Goal: Task Accomplishment & Management: Use online tool/utility

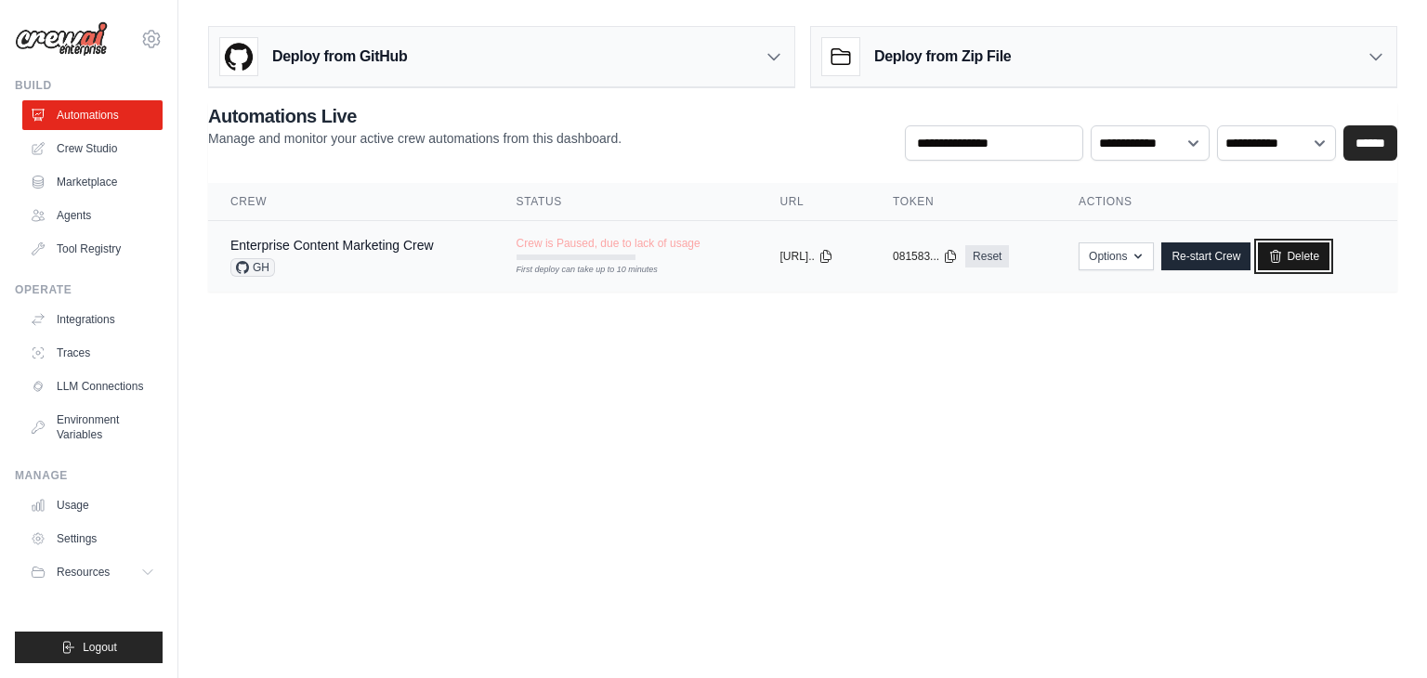
click at [1301, 252] on link "Delete" at bounding box center [1294, 256] width 72 height 28
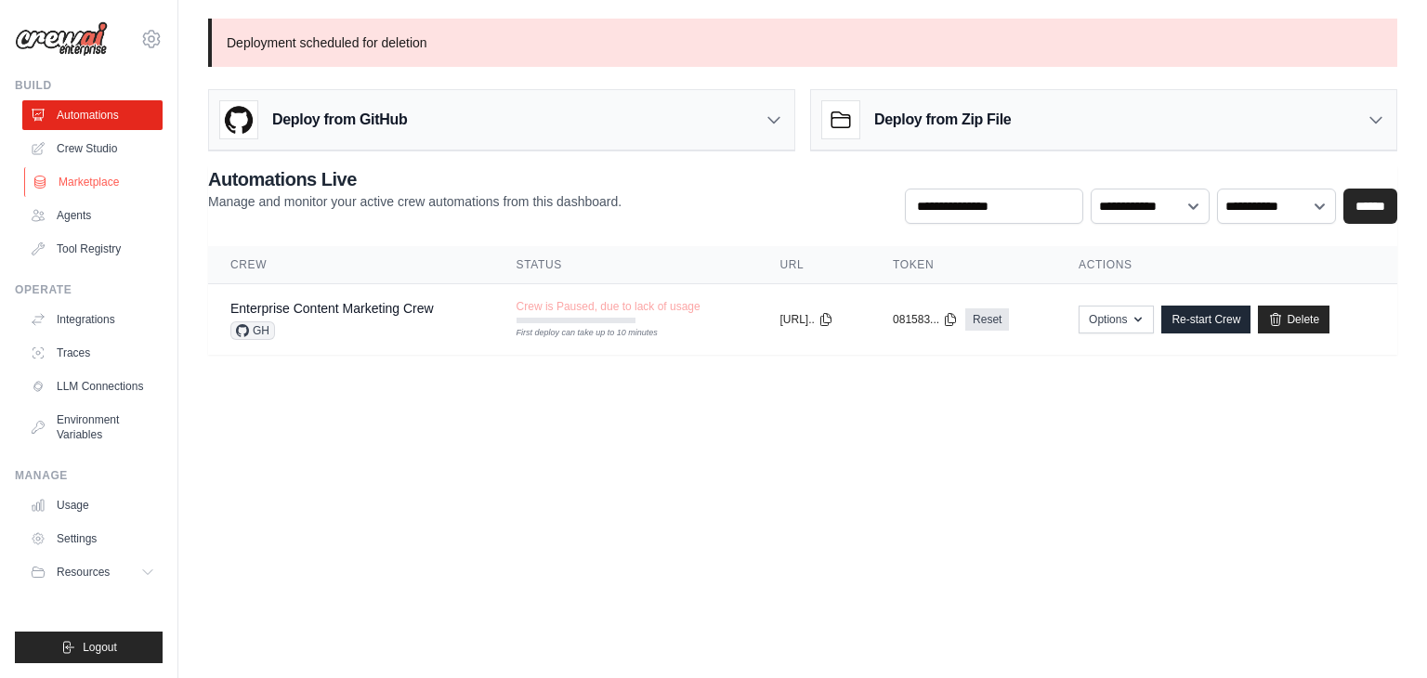
click at [96, 179] on link "Marketplace" at bounding box center [94, 182] width 140 height 30
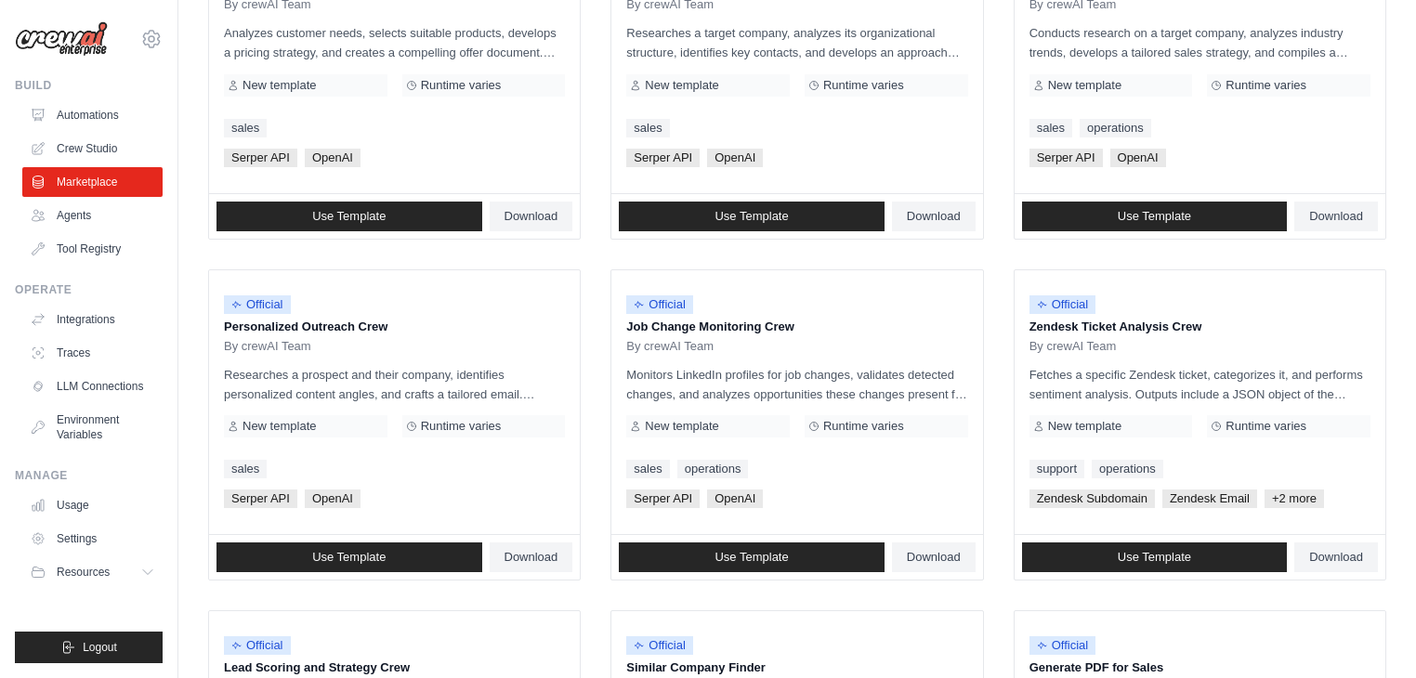
scroll to position [675, 0]
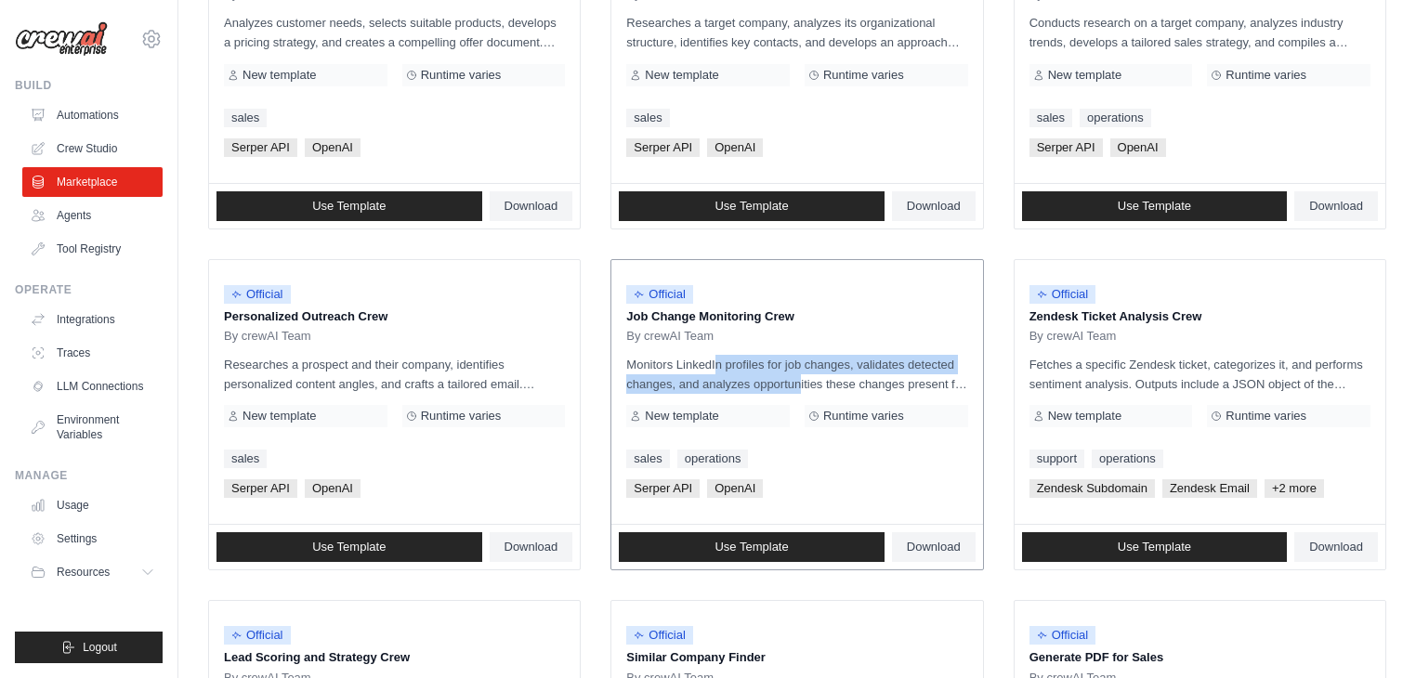
drag, startPoint x: 666, startPoint y: 361, endPoint x: 746, endPoint y: 376, distance: 81.3
click at [747, 373] on p "Monitors LinkedIn profiles for job changes, validates detected changes, and ana…" at bounding box center [796, 374] width 341 height 39
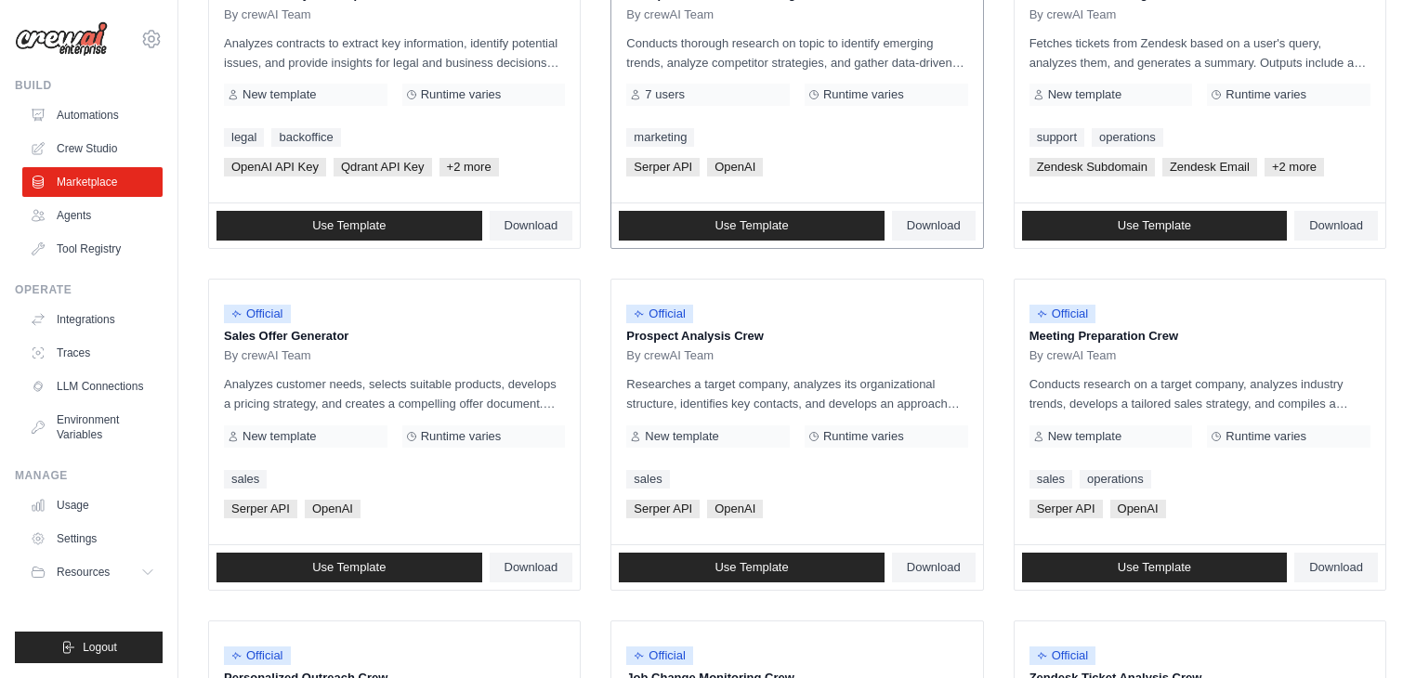
scroll to position [0, 0]
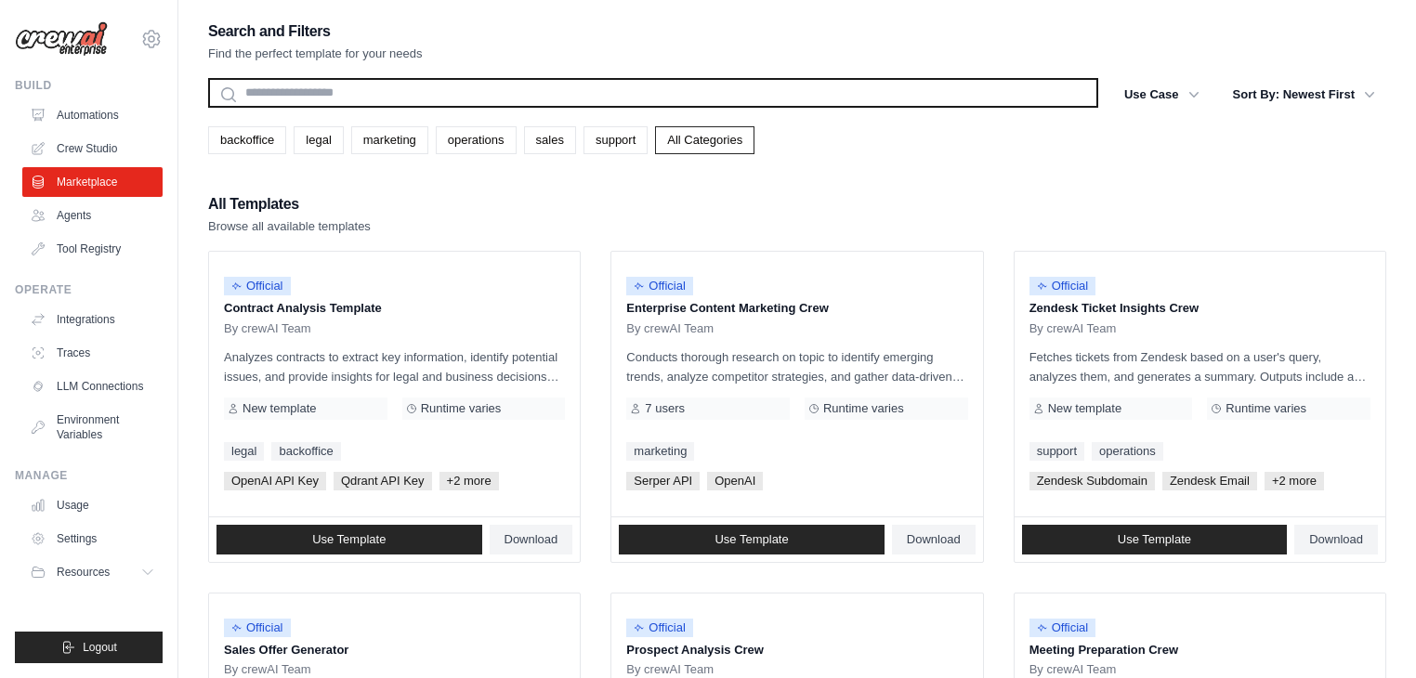
click at [348, 85] on input "text" at bounding box center [653, 93] width 890 height 30
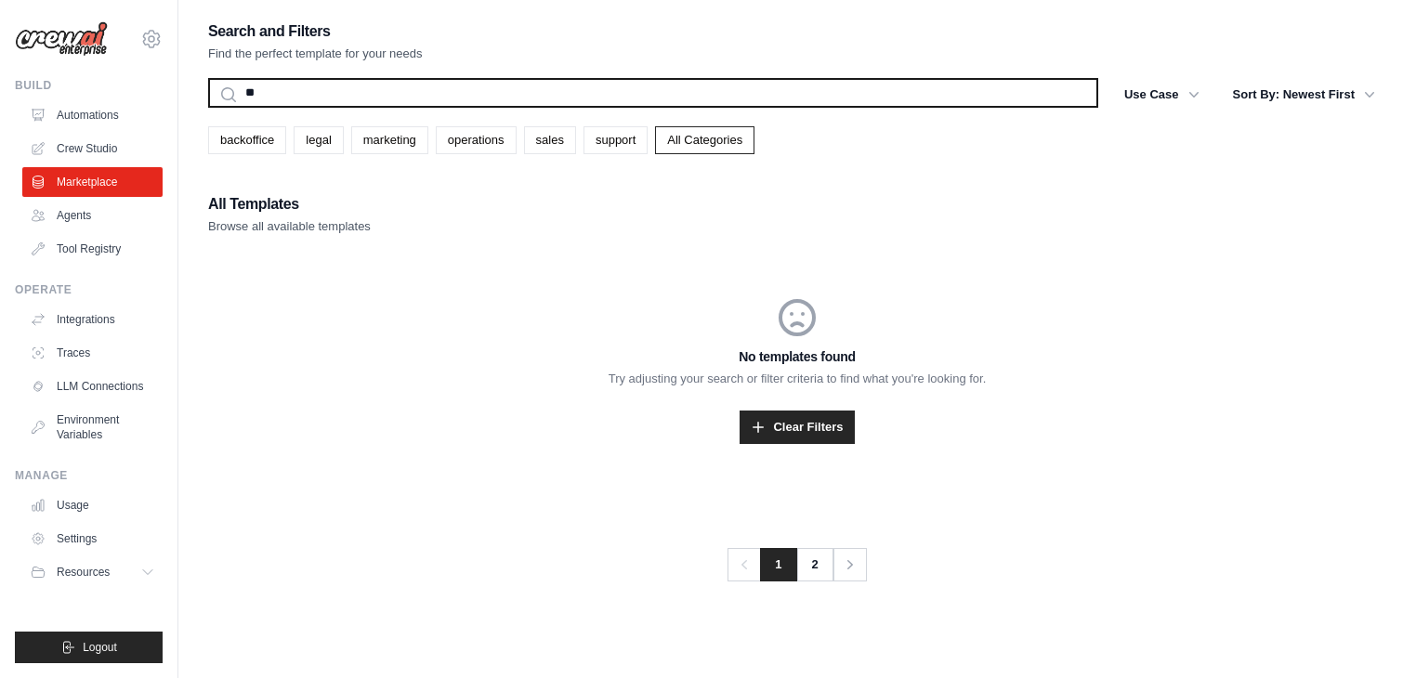
type input "*"
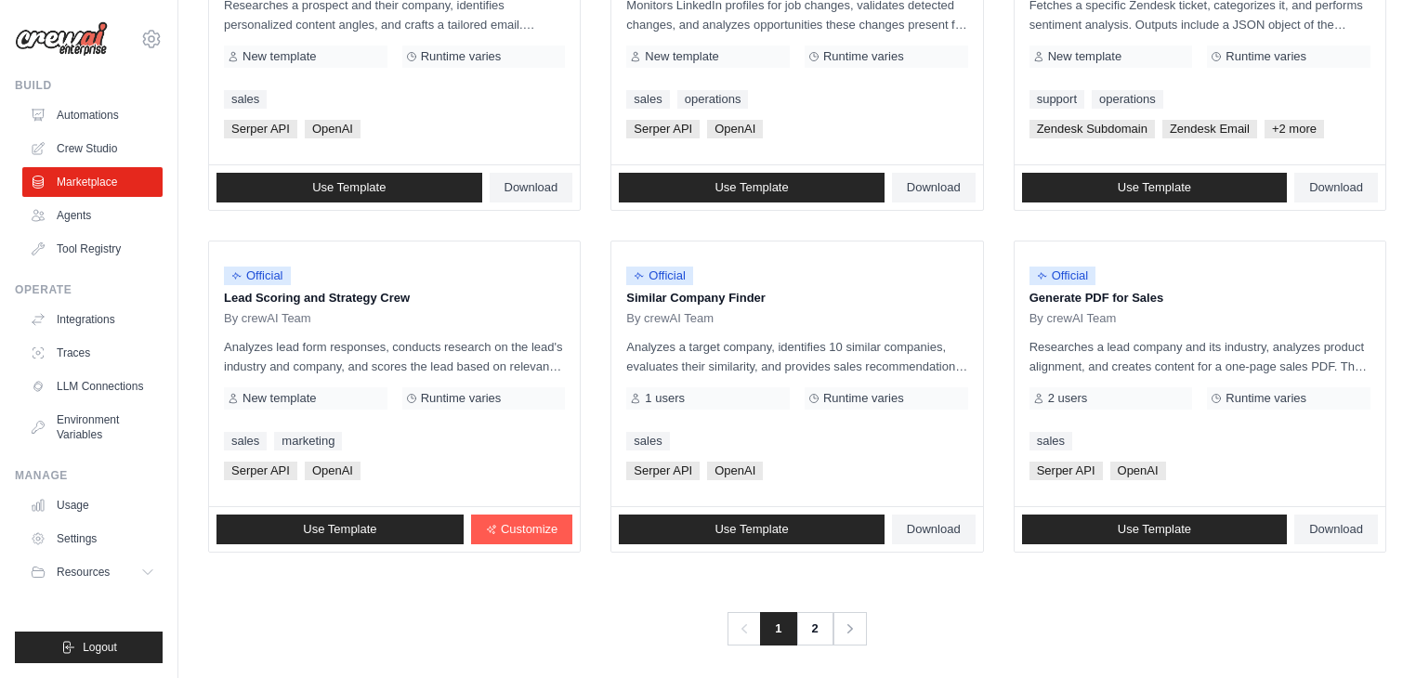
scroll to position [1040, 0]
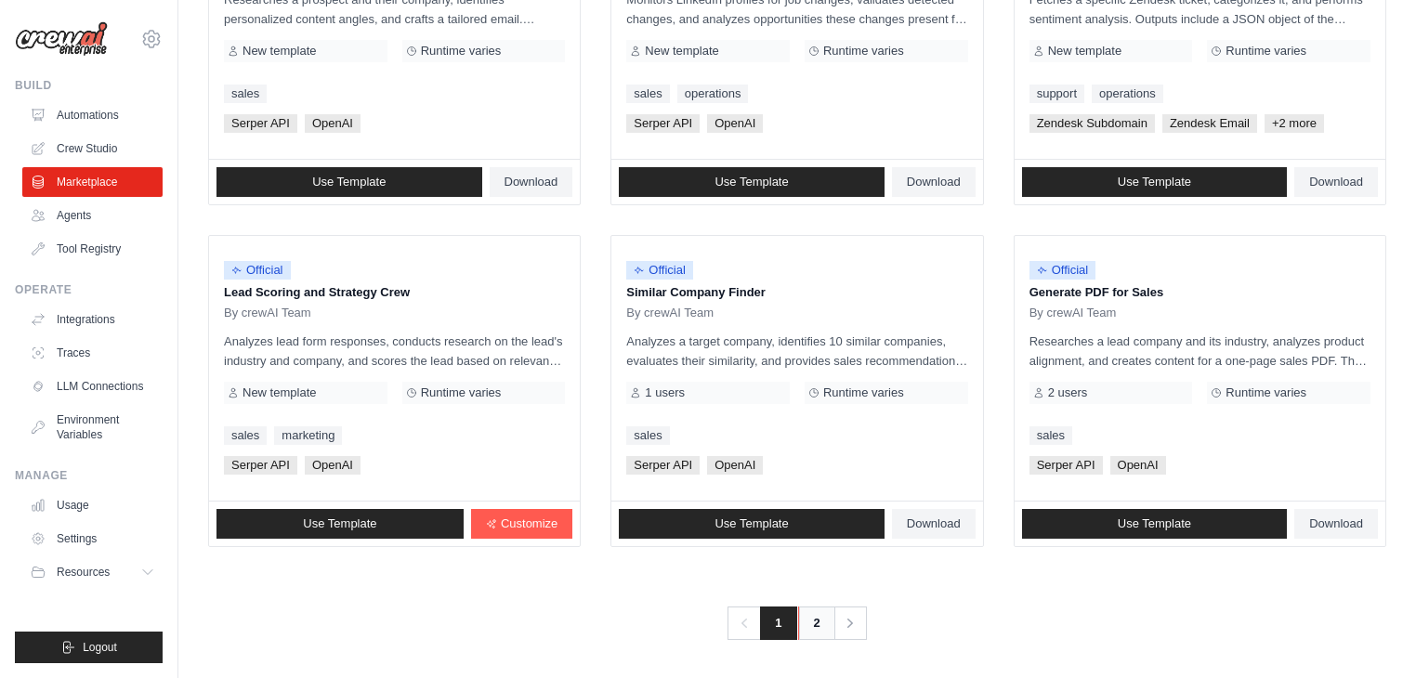
click at [803, 623] on link "2" at bounding box center [816, 623] width 37 height 33
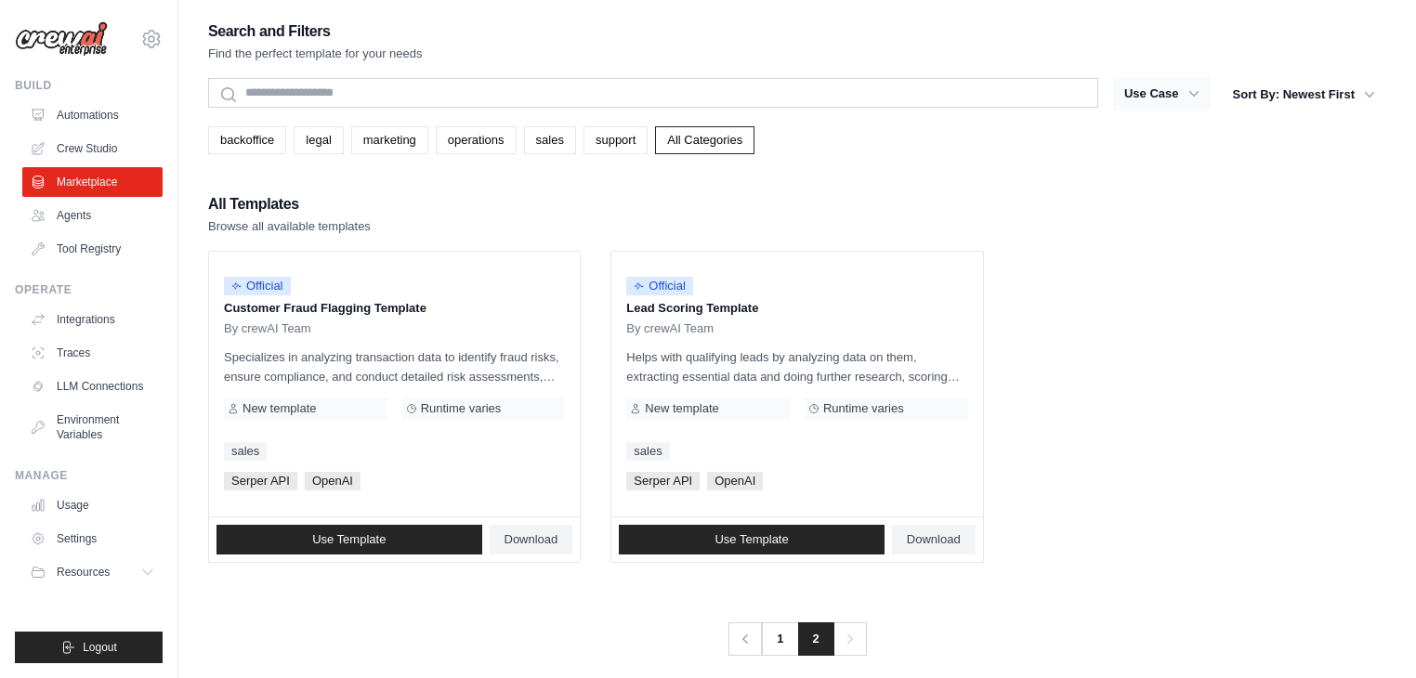
click at [1188, 87] on icon "button" at bounding box center [1193, 94] width 19 height 19
click at [1184, 86] on icon "button" at bounding box center [1193, 94] width 19 height 19
click at [1131, 192] on div "All Templates Browse all available templates" at bounding box center [797, 213] width 1178 height 45
click at [62, 207] on link "Agents" at bounding box center [94, 216] width 140 height 30
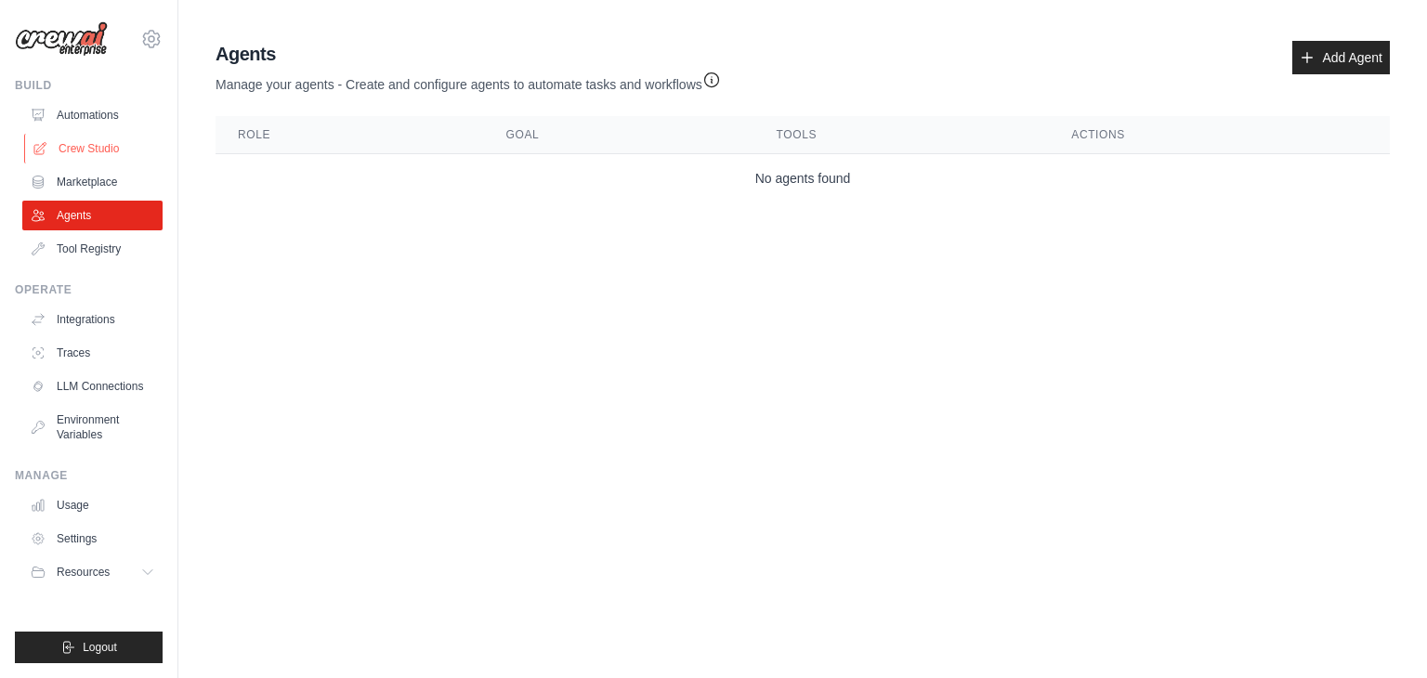
click at [62, 146] on link "Crew Studio" at bounding box center [94, 149] width 140 height 30
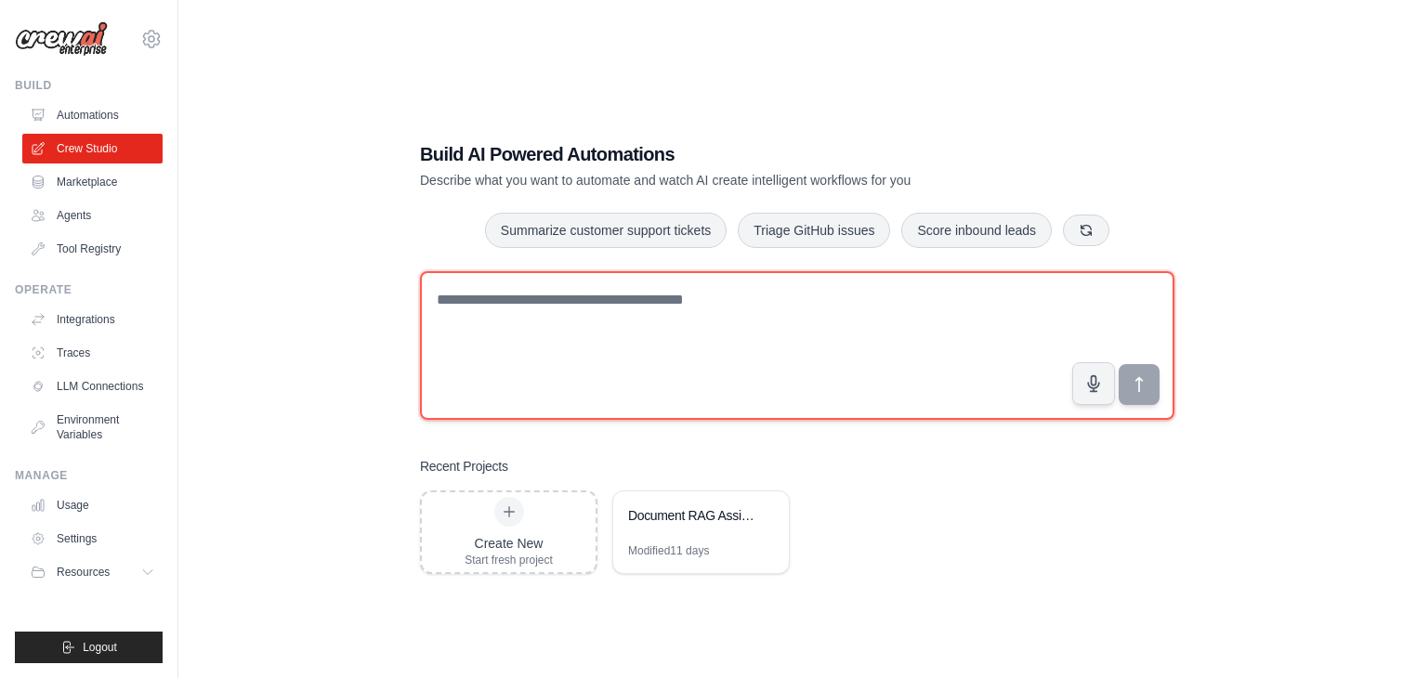
click at [549, 306] on textarea at bounding box center [797, 345] width 754 height 149
type textarea "**********"
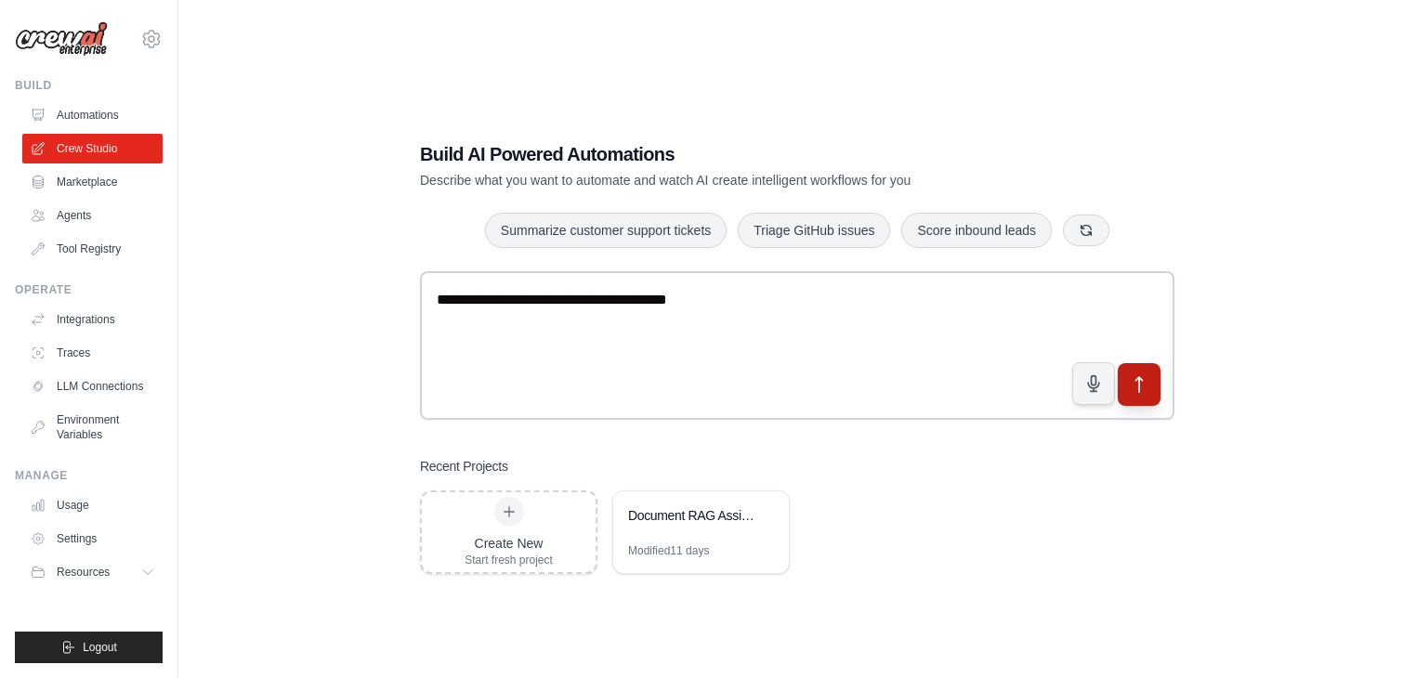
click at [1136, 380] on icon "submit" at bounding box center [1139, 384] width 7 height 15
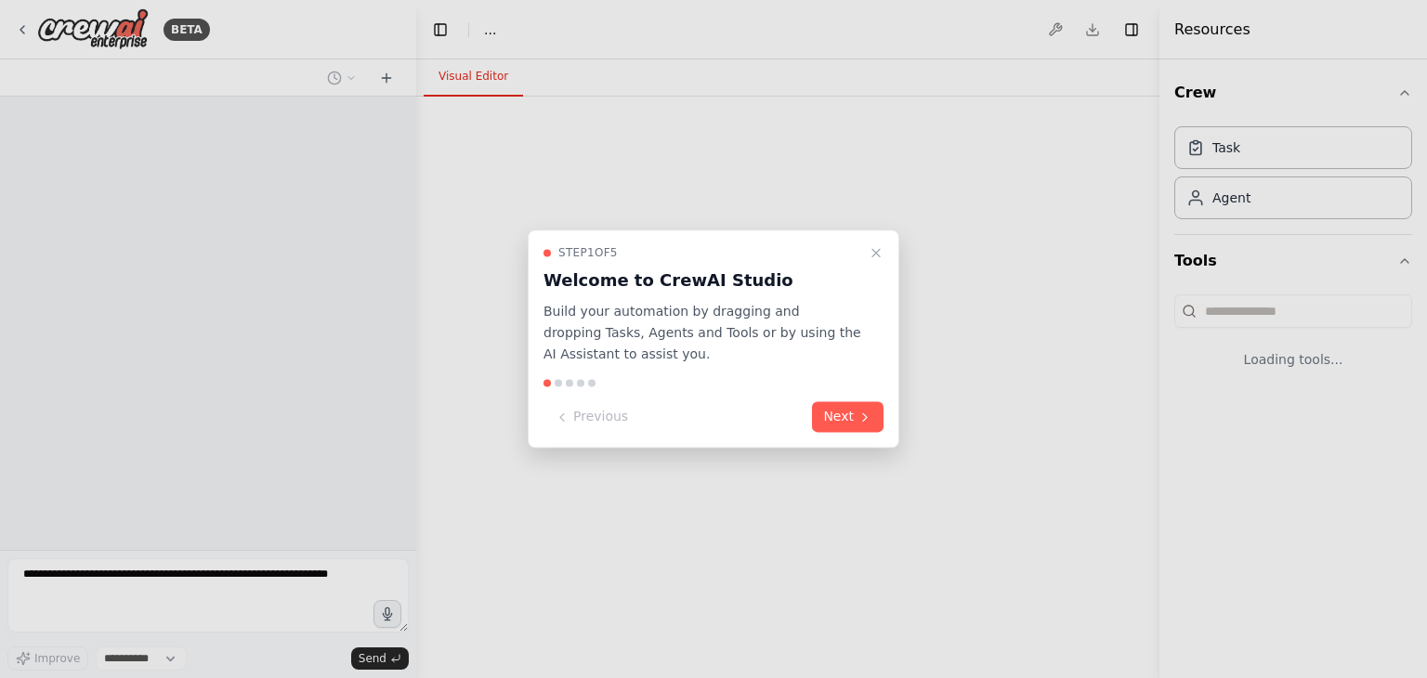
select select "****"
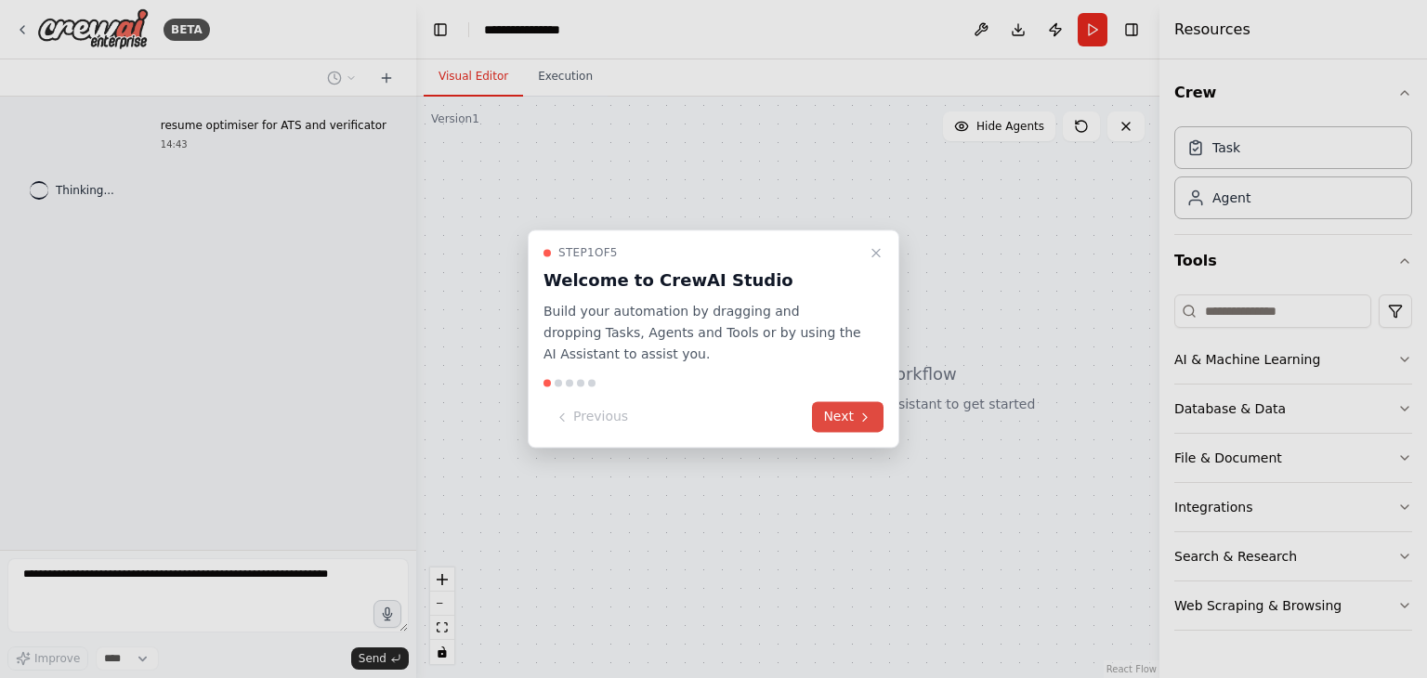
click at [828, 419] on button "Next" at bounding box center [848, 417] width 72 height 31
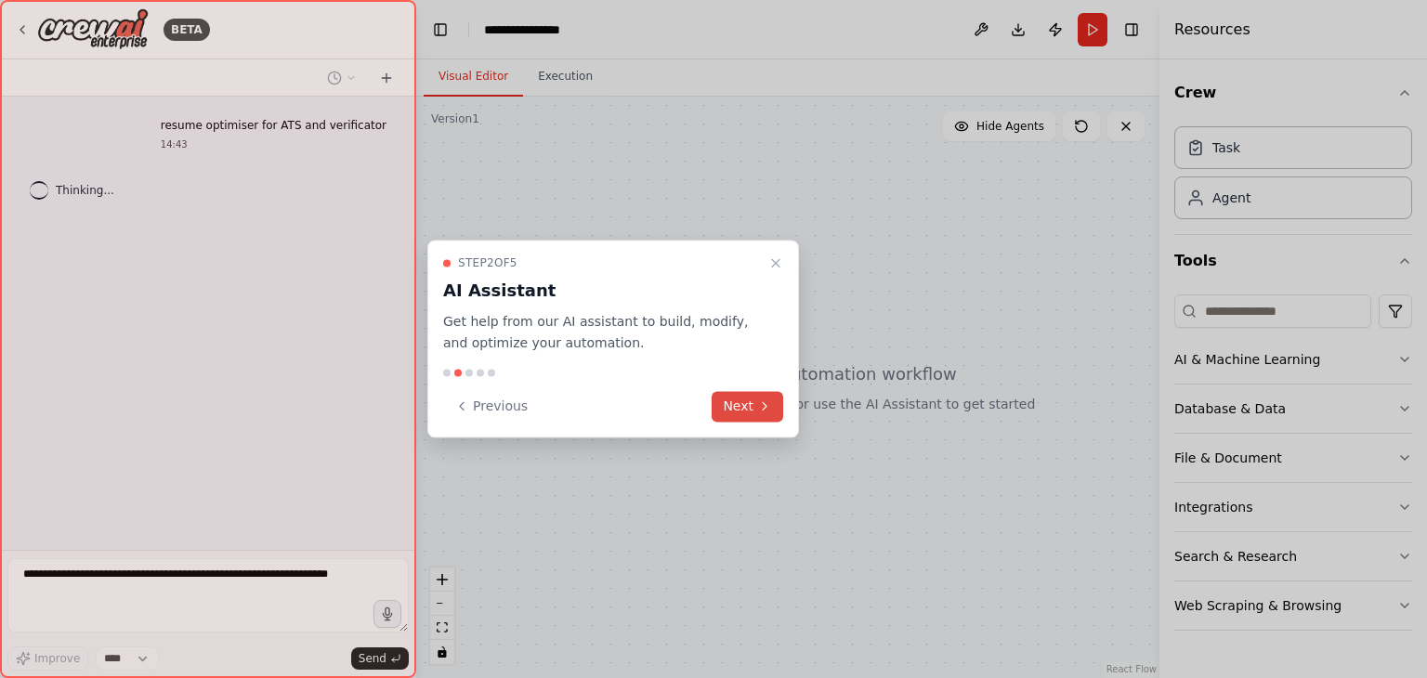
click at [725, 415] on button "Next" at bounding box center [747, 406] width 72 height 31
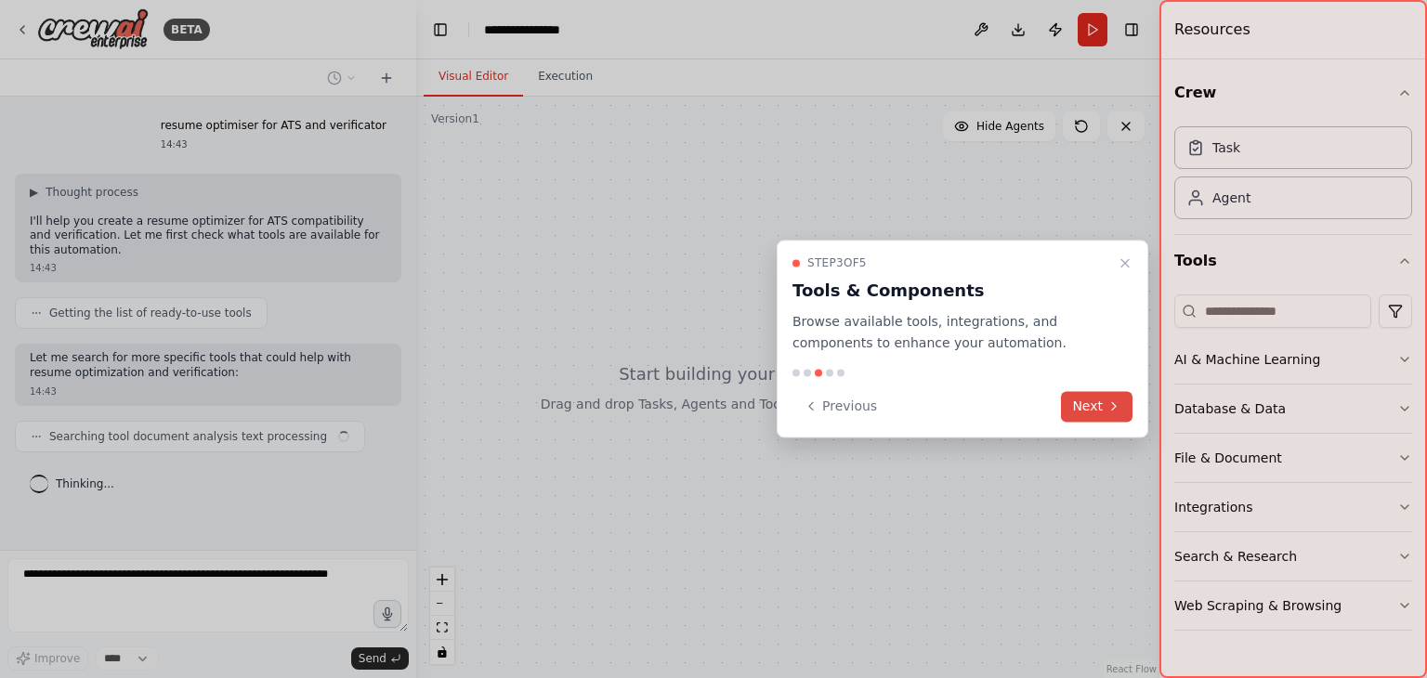
click at [1092, 407] on button "Next" at bounding box center [1097, 406] width 72 height 31
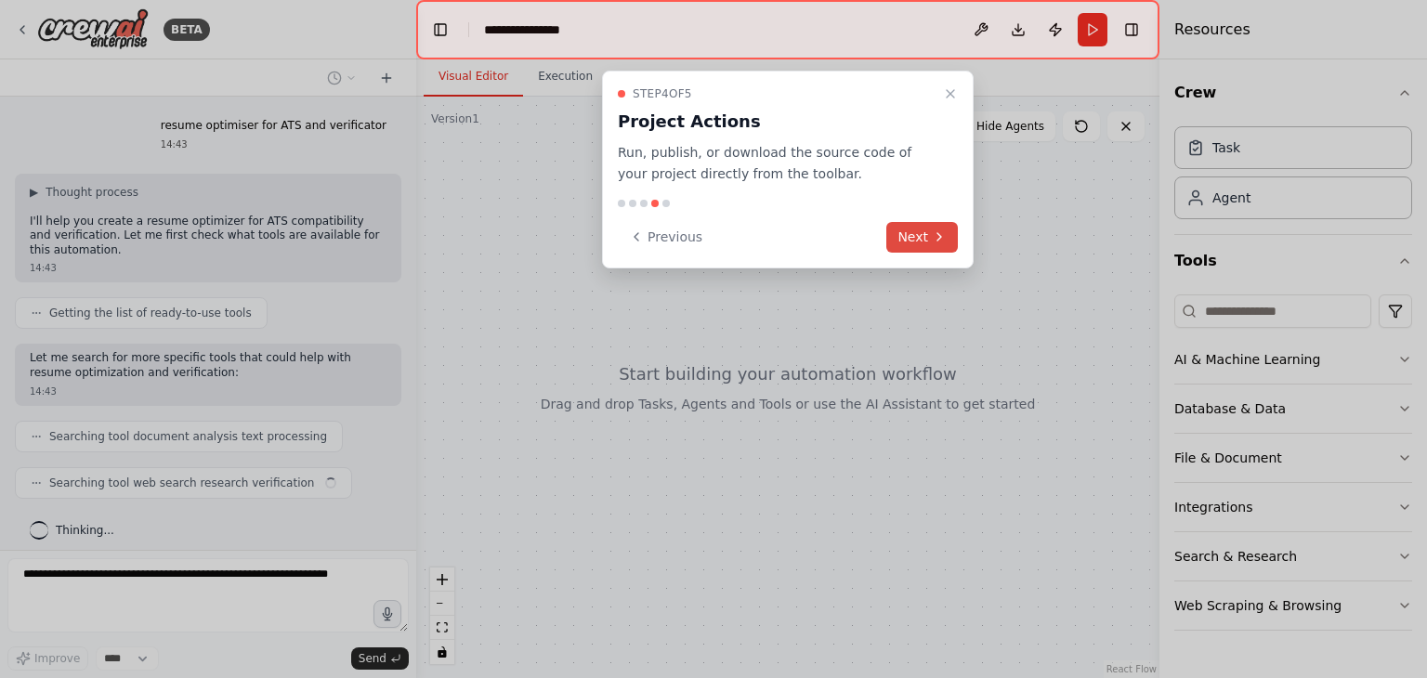
scroll to position [9, 0]
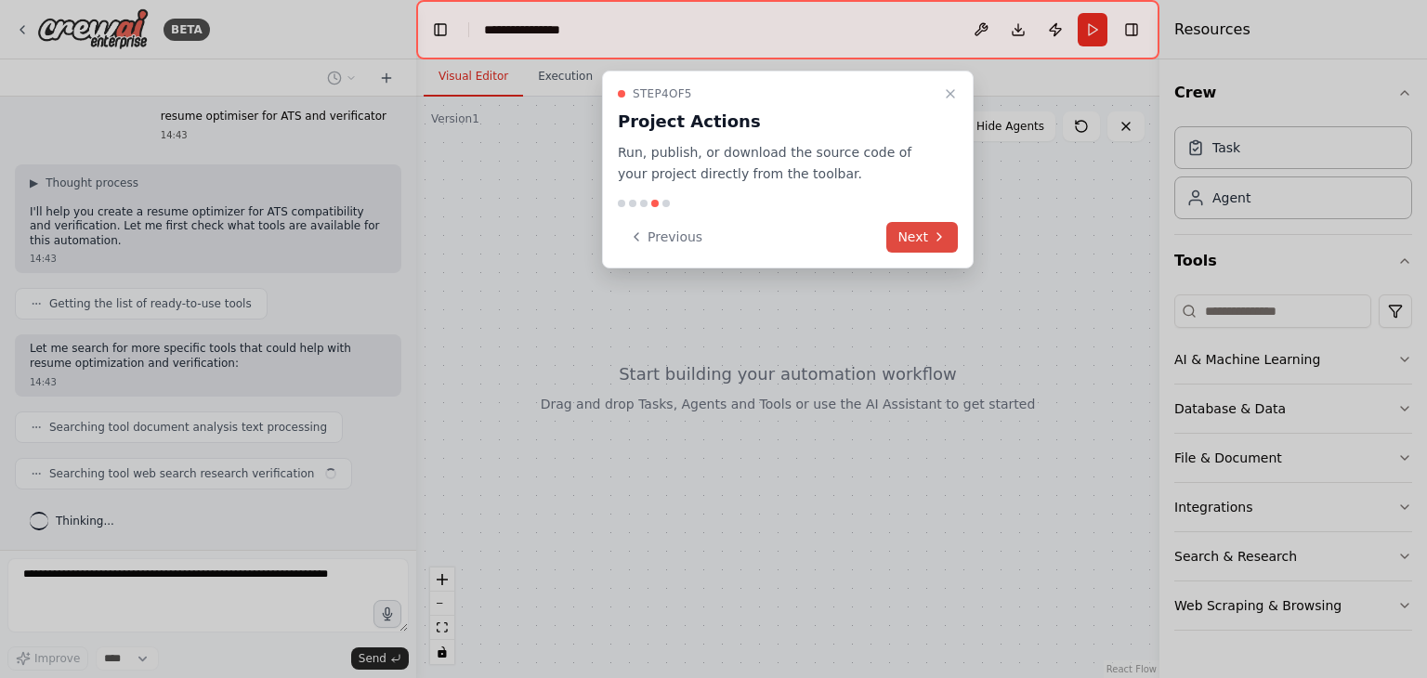
click at [928, 238] on button "Next" at bounding box center [922, 237] width 72 height 31
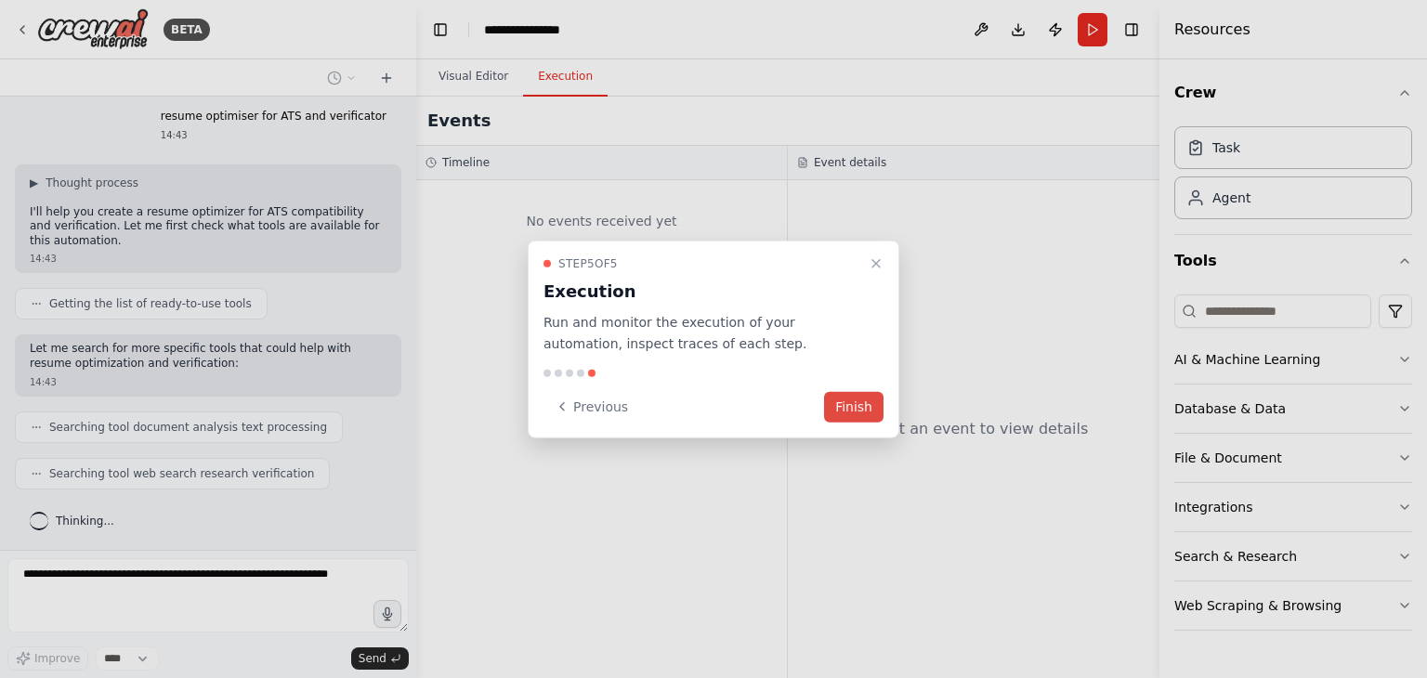
click at [867, 401] on button "Finish" at bounding box center [853, 406] width 59 height 31
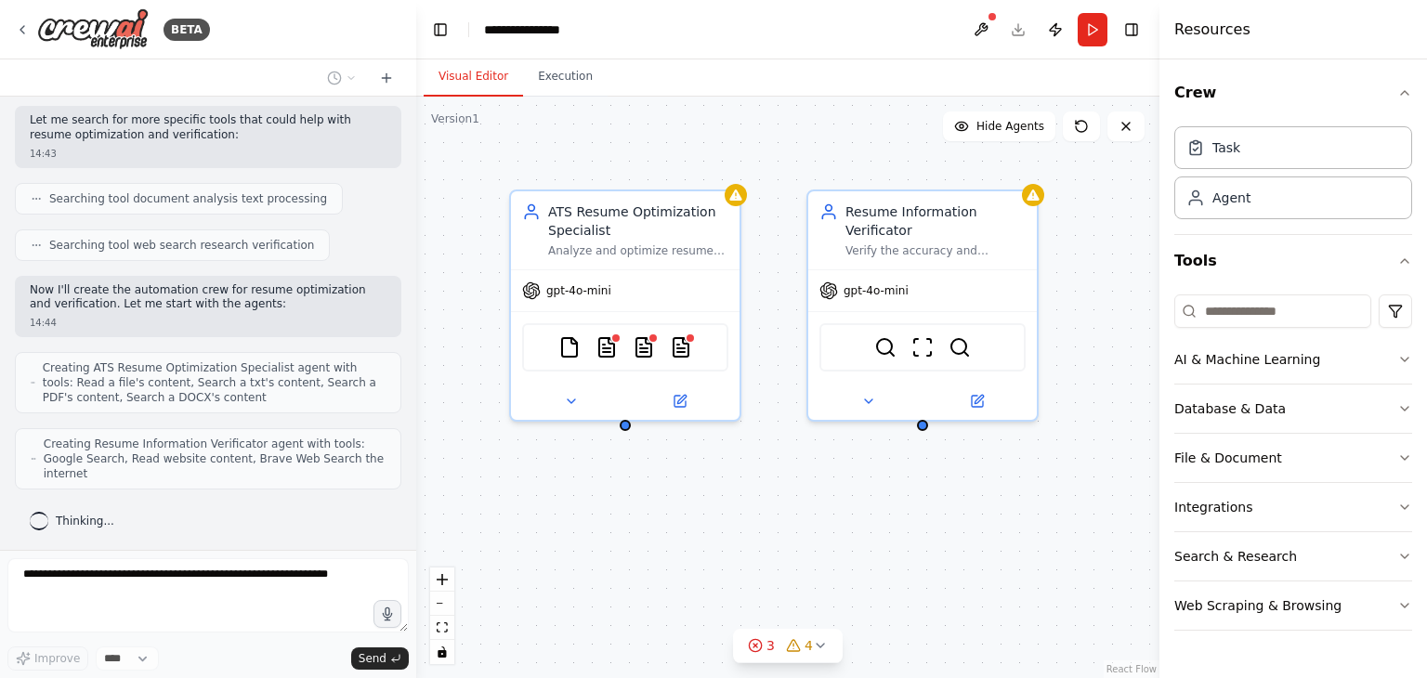
scroll to position [346, 0]
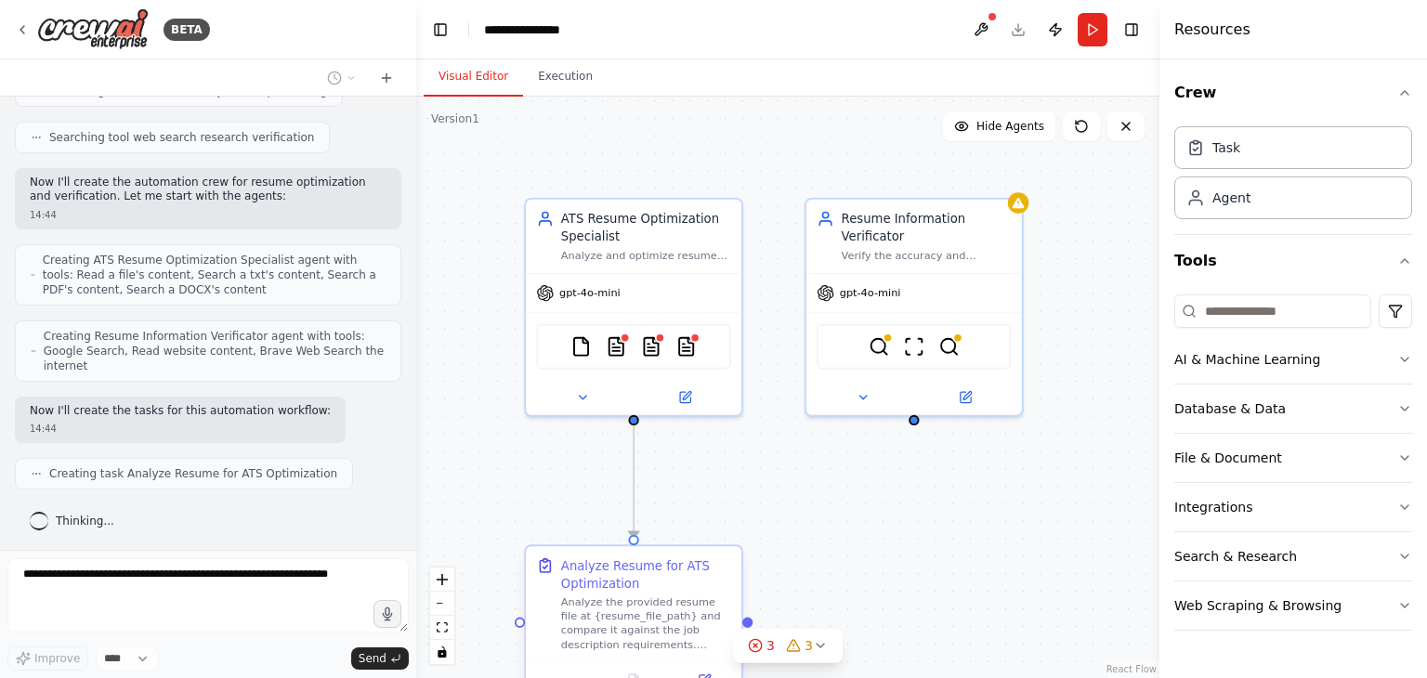
click at [605, 610] on div "Analyze the provided resume file at {resume_file_path} and compare it against t…" at bounding box center [646, 623] width 170 height 56
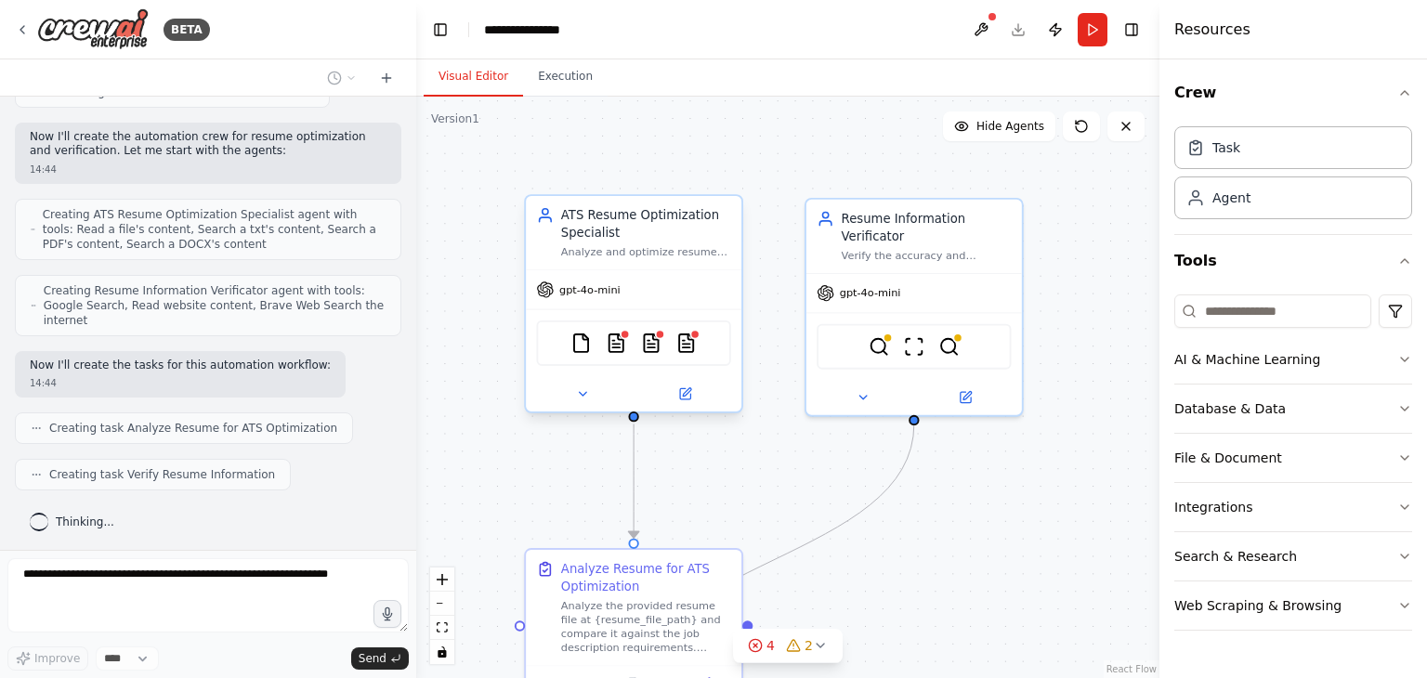
click at [617, 243] on div "ATS Resume Optimization Specialist Analyze and optimize resumes for maximum ATS…" at bounding box center [646, 232] width 170 height 53
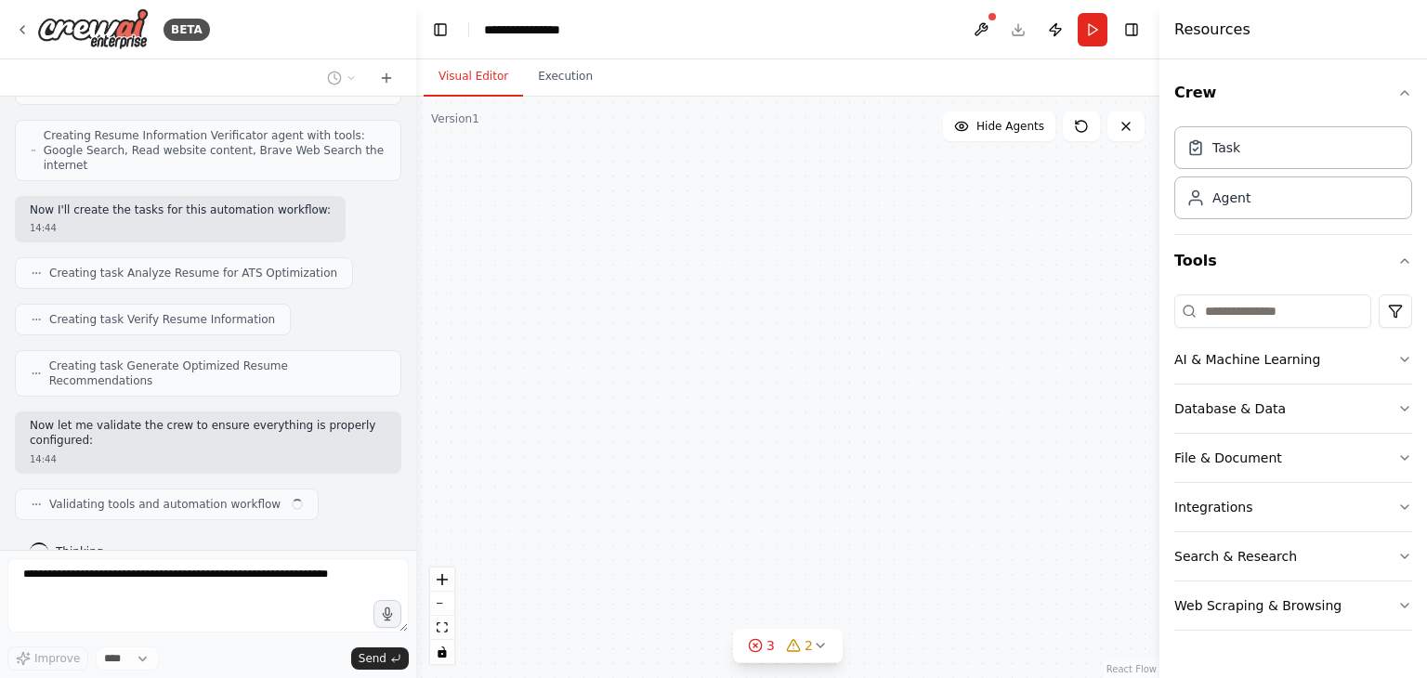
scroll to position [560, 0]
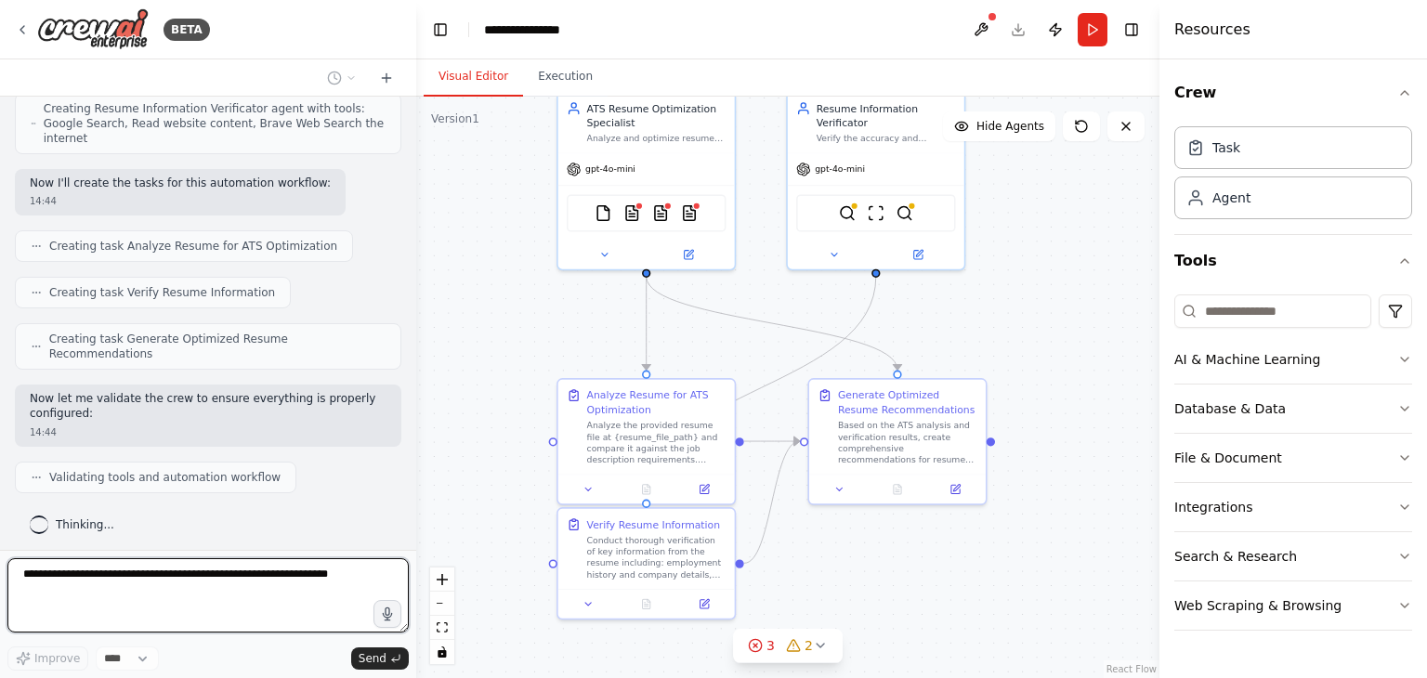
drag, startPoint x: 1044, startPoint y: 400, endPoint x: 1039, endPoint y: 289, distance: 111.6
click at [1039, 289] on div ".deletable-edge-delete-btn { width: 20px; height: 20px; border: 0px solid #ffff…" at bounding box center [787, 387] width 743 height 581
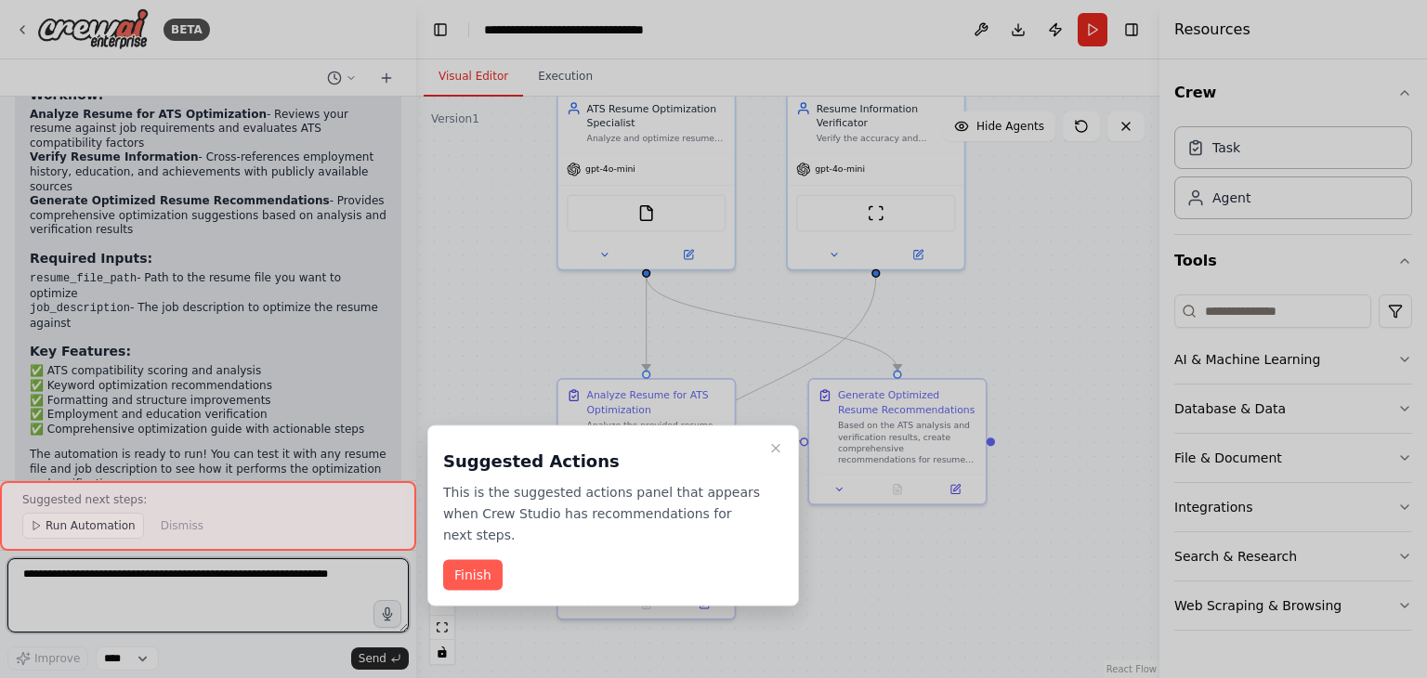
scroll to position [1809, 0]
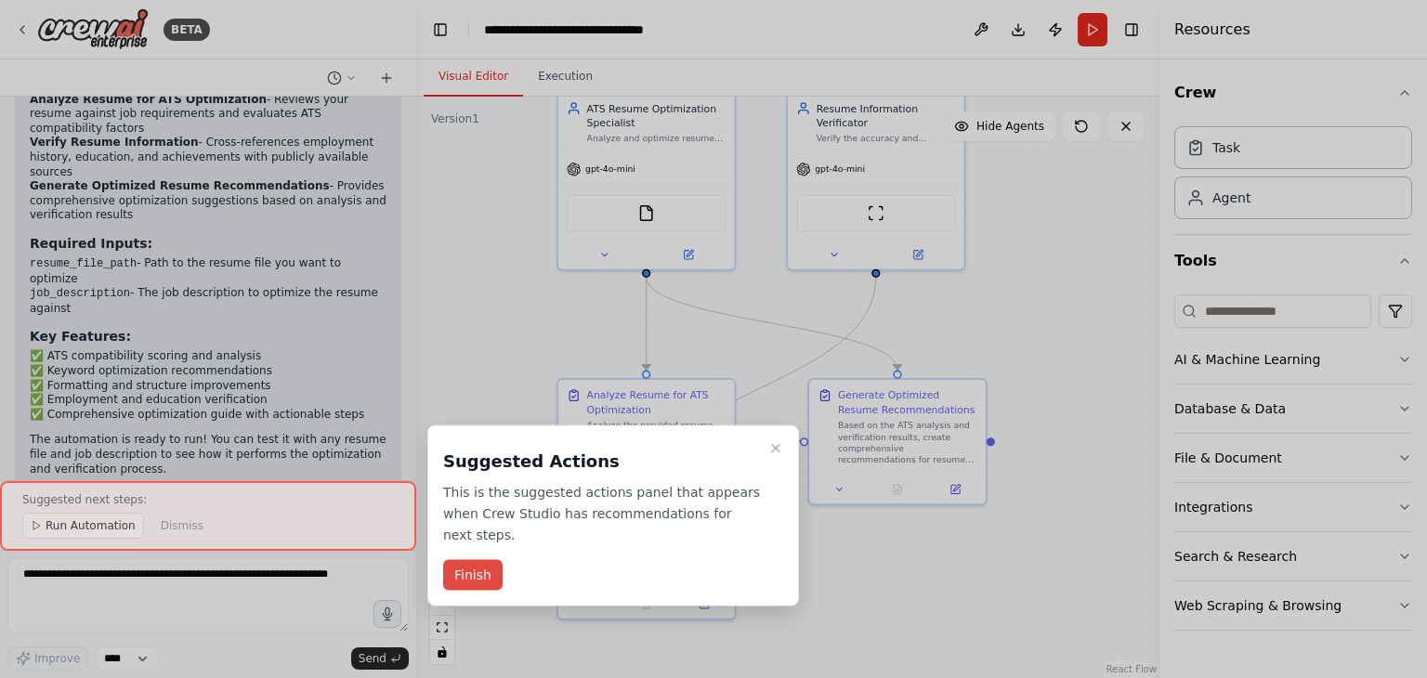
click at [471, 579] on button "Finish" at bounding box center [472, 575] width 59 height 31
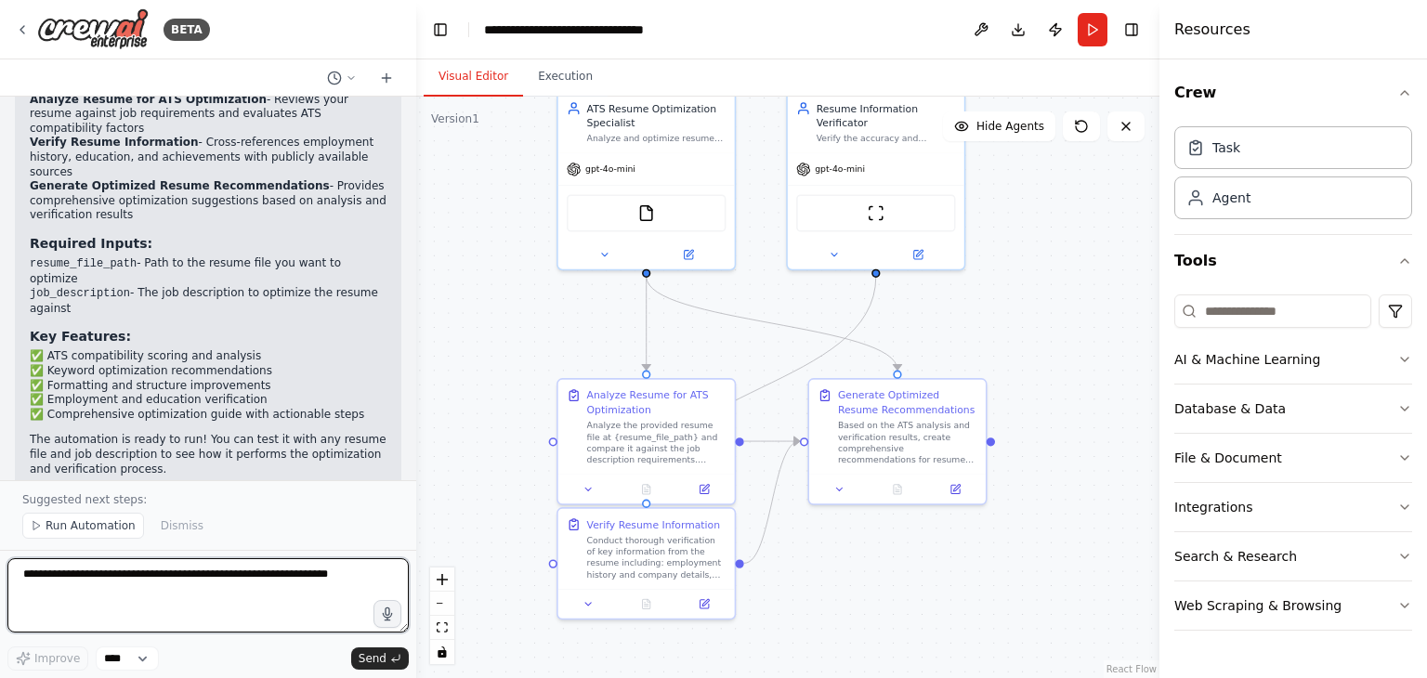
click at [137, 597] on textarea at bounding box center [207, 595] width 401 height 74
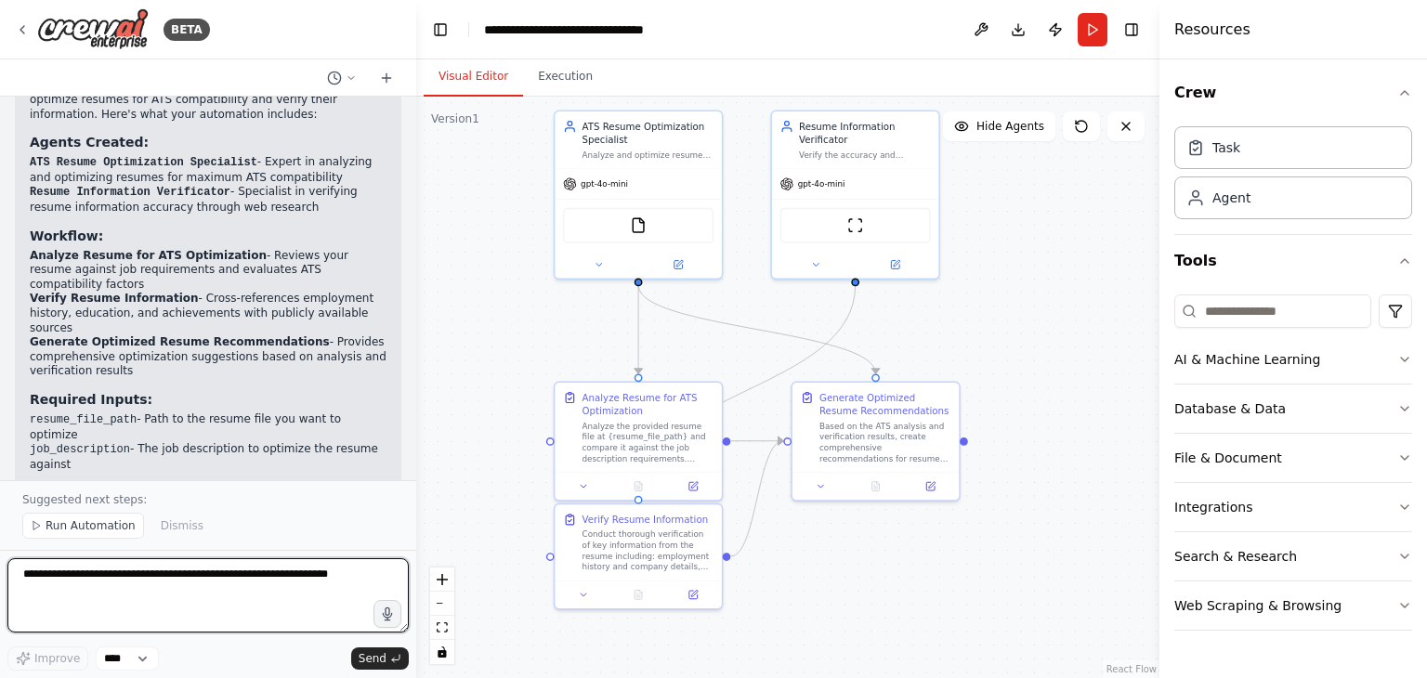
scroll to position [1578, 0]
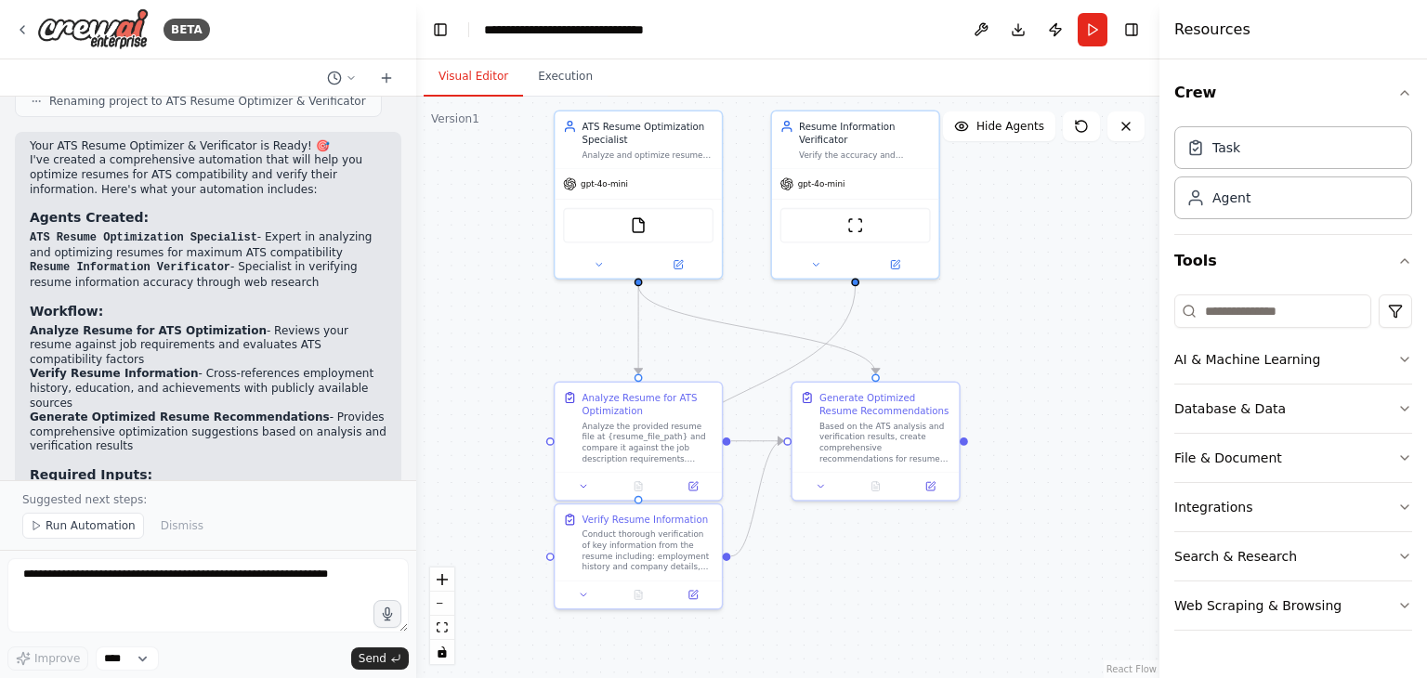
drag, startPoint x: 312, startPoint y: 263, endPoint x: 184, endPoint y: 256, distance: 128.3
click at [184, 260] on li "Resume Information Verificator - Specialist in verifying resume information acc…" at bounding box center [208, 275] width 357 height 30
click at [617, 411] on div "Analyze Resume for ATS Optimization" at bounding box center [648, 401] width 132 height 27
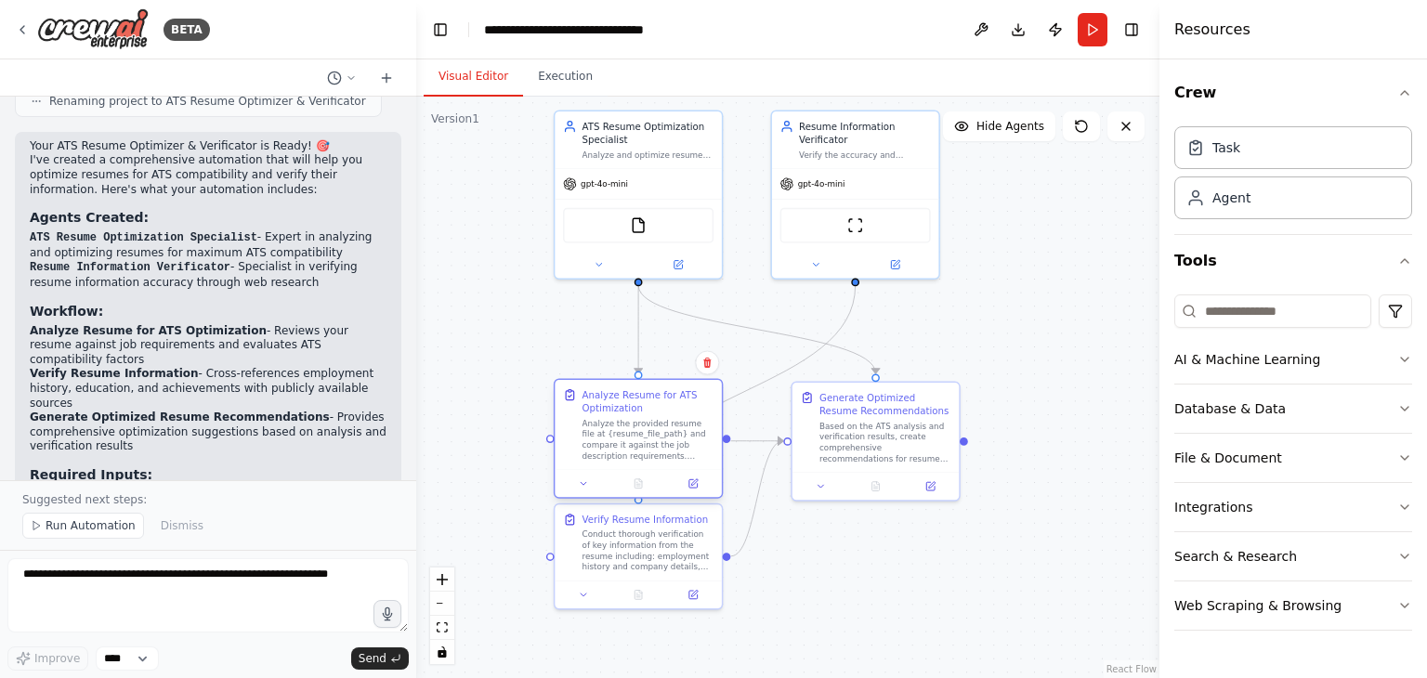
click at [633, 434] on div "Analyze the provided resume file at {resume_file_path} and compare it against t…" at bounding box center [648, 440] width 132 height 44
click at [686, 486] on button at bounding box center [693, 484] width 46 height 17
click at [677, 175] on div "gpt-4o-mini" at bounding box center [638, 181] width 167 height 30
click at [647, 238] on div "FileReadTool" at bounding box center [638, 222] width 150 height 35
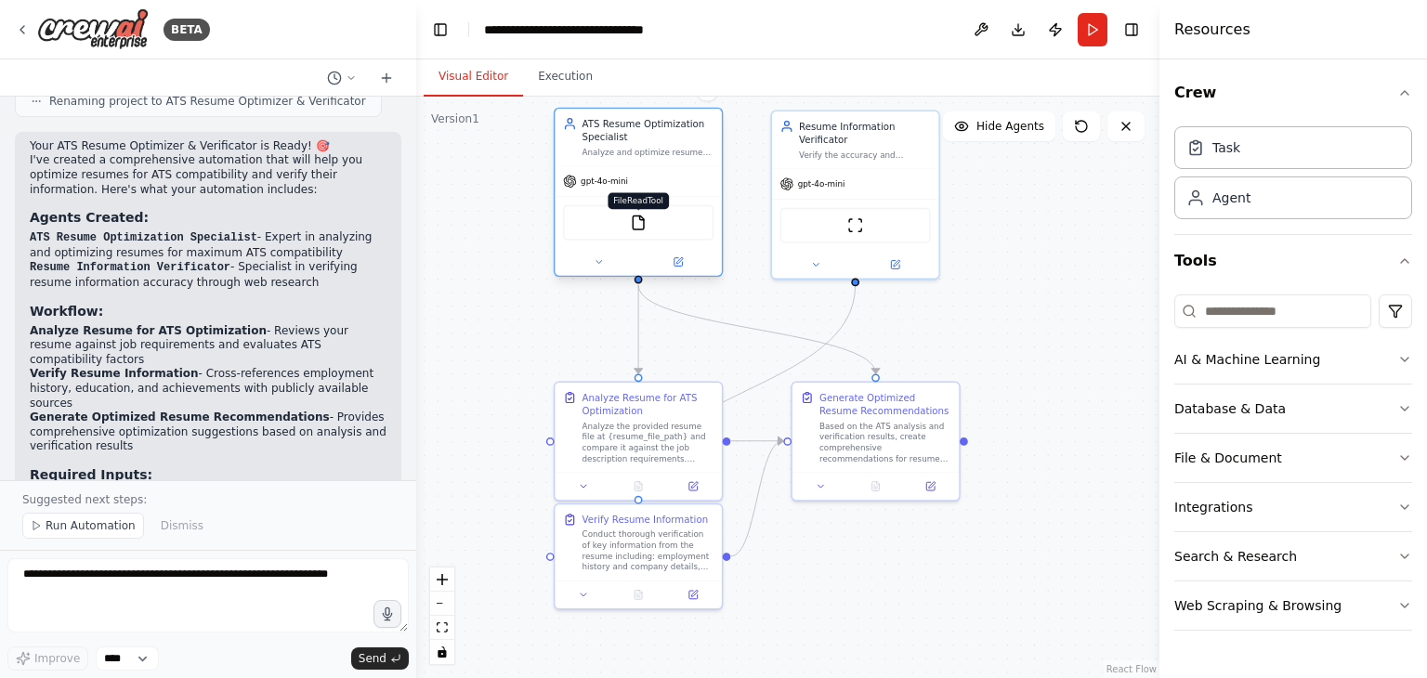
click at [642, 219] on img at bounding box center [638, 223] width 17 height 17
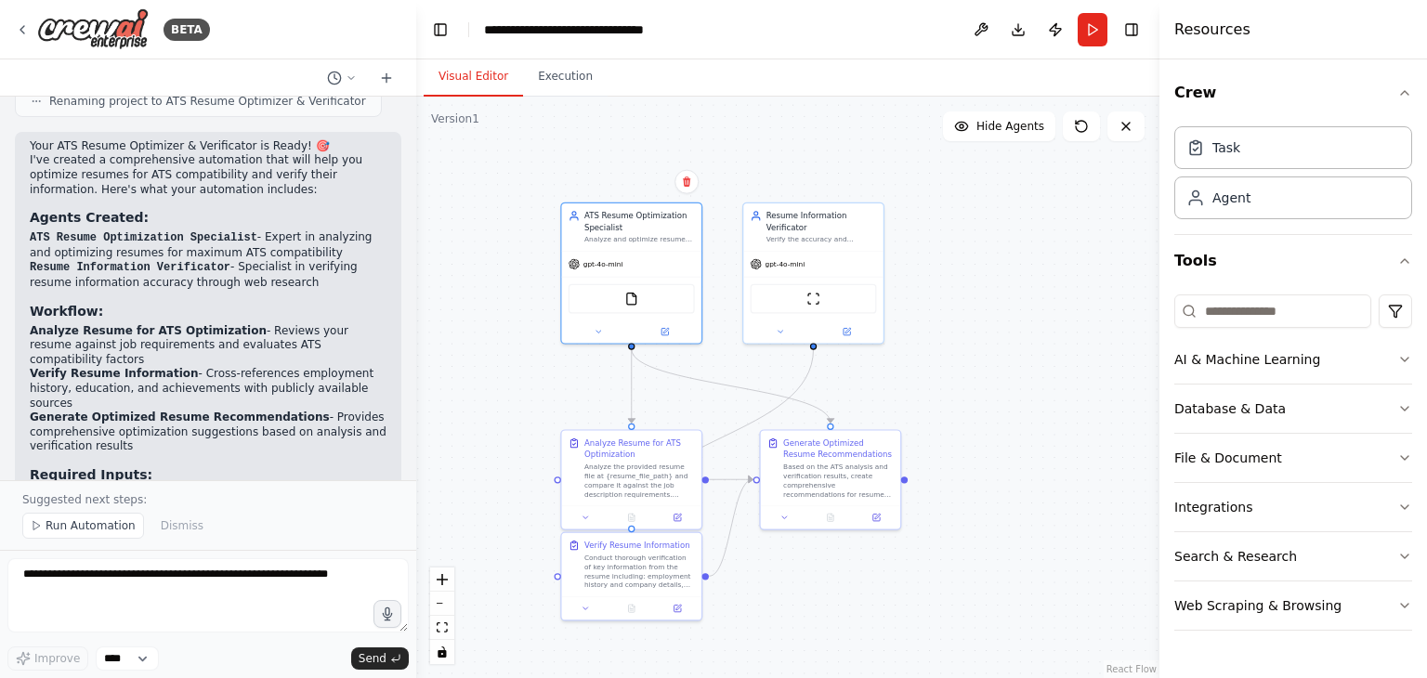
drag, startPoint x: 508, startPoint y: 187, endPoint x: 534, endPoint y: 255, distance: 73.5
click at [534, 255] on div ".deletable-edge-delete-btn { width: 20px; height: 20px; border: 0px solid #ffff…" at bounding box center [787, 387] width 743 height 581
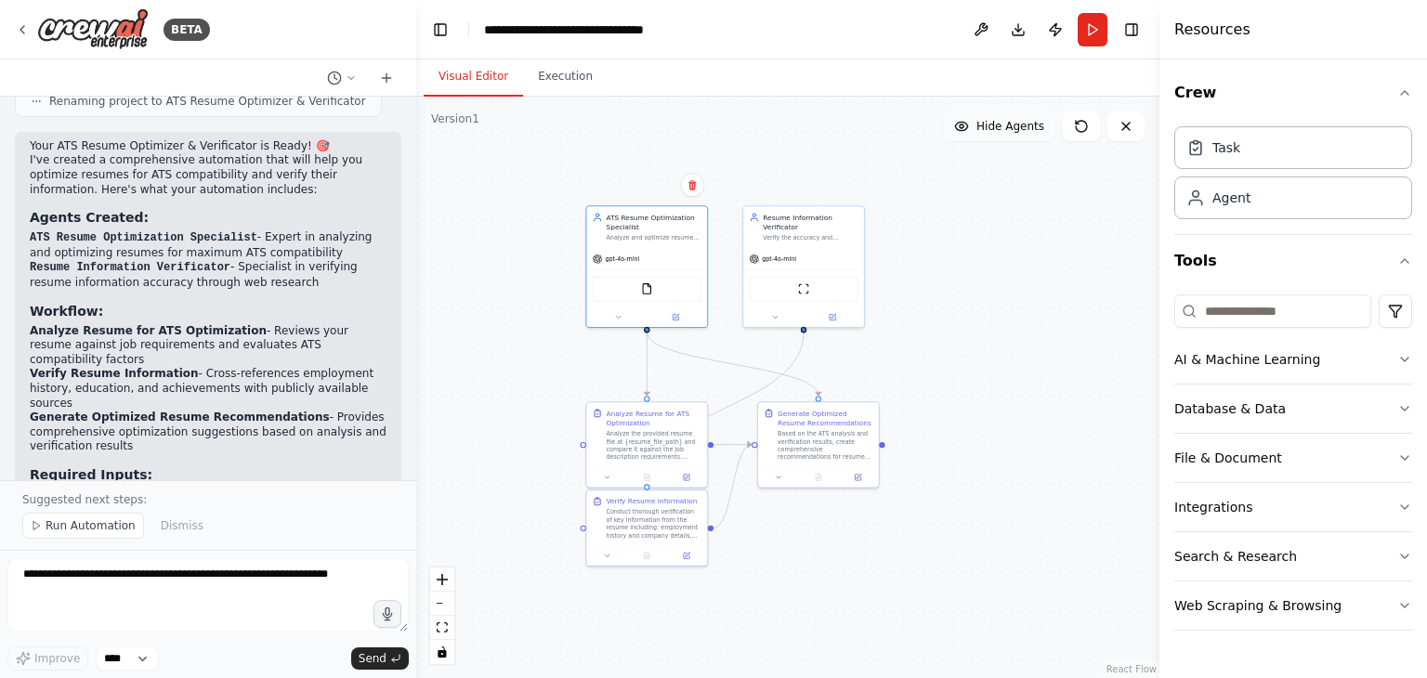
click at [1001, 128] on span "Hide Agents" at bounding box center [1010, 126] width 68 height 15
click at [1001, 128] on span "Show Agents" at bounding box center [1008, 126] width 72 height 15
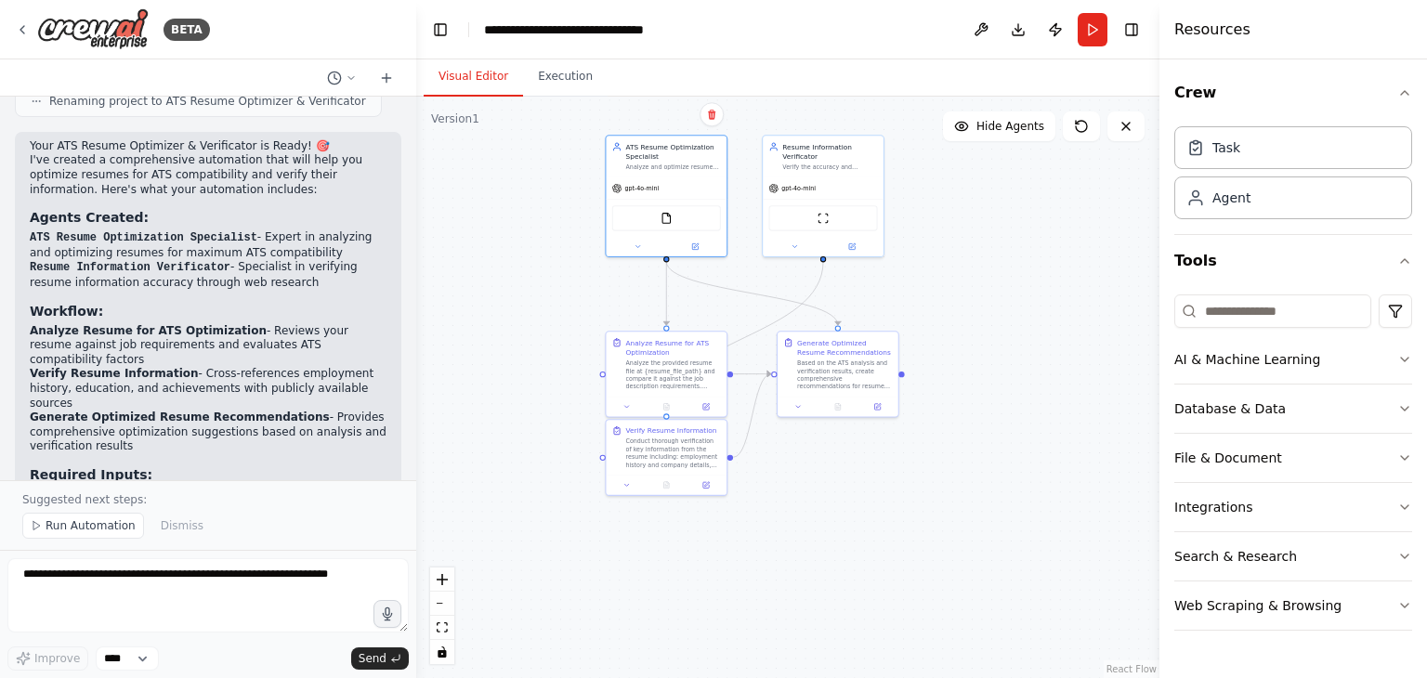
drag, startPoint x: 496, startPoint y: 349, endPoint x: 516, endPoint y: 279, distance: 73.2
click at [516, 279] on div ".deletable-edge-delete-btn { width: 20px; height: 20px; border: 0px solid #ffff…" at bounding box center [787, 387] width 743 height 581
click at [670, 356] on div "Analyze the provided resume file at {resume_file_path} and compare it against t…" at bounding box center [673, 363] width 95 height 32
drag, startPoint x: 661, startPoint y: 453, endPoint x: 658, endPoint y: 476, distance: 23.5
click at [658, 476] on div "Conduct thorough verification of key information from the resume including: emp…" at bounding box center [673, 471] width 95 height 32
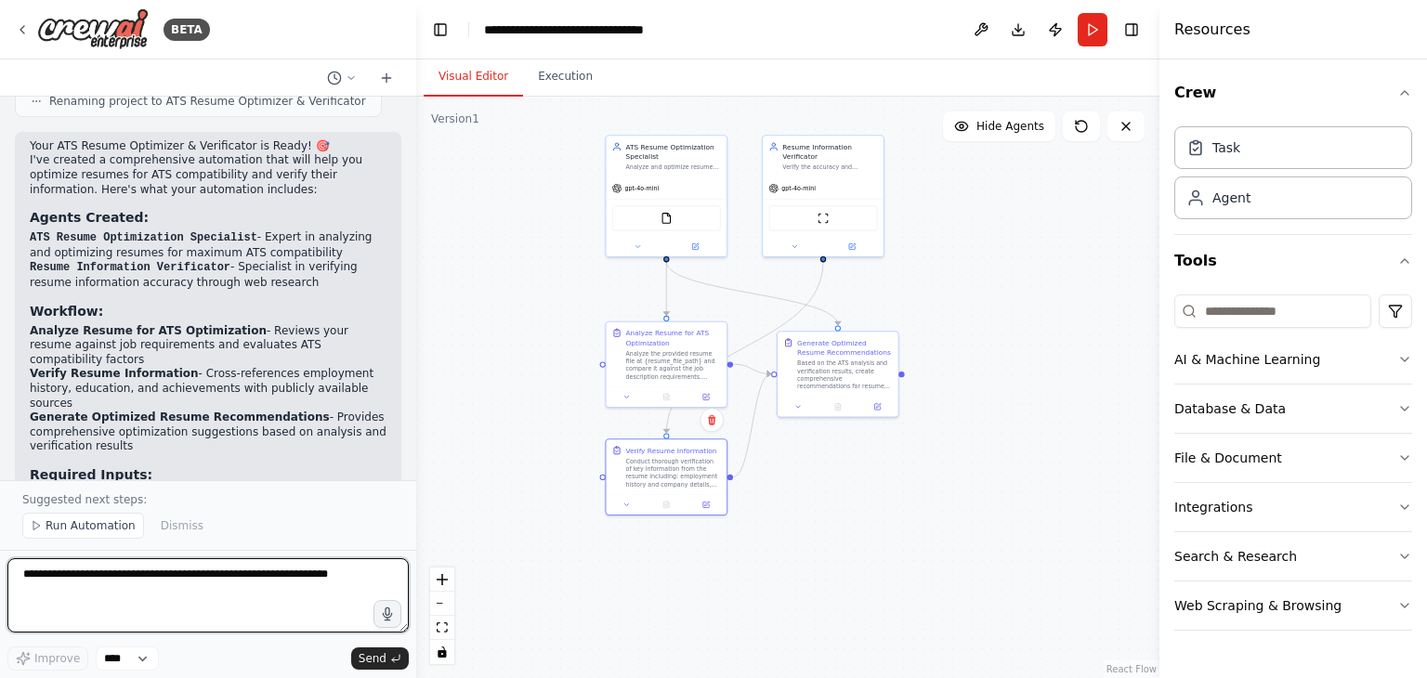
click at [104, 570] on textarea at bounding box center [207, 595] width 401 height 74
type textarea "**********"
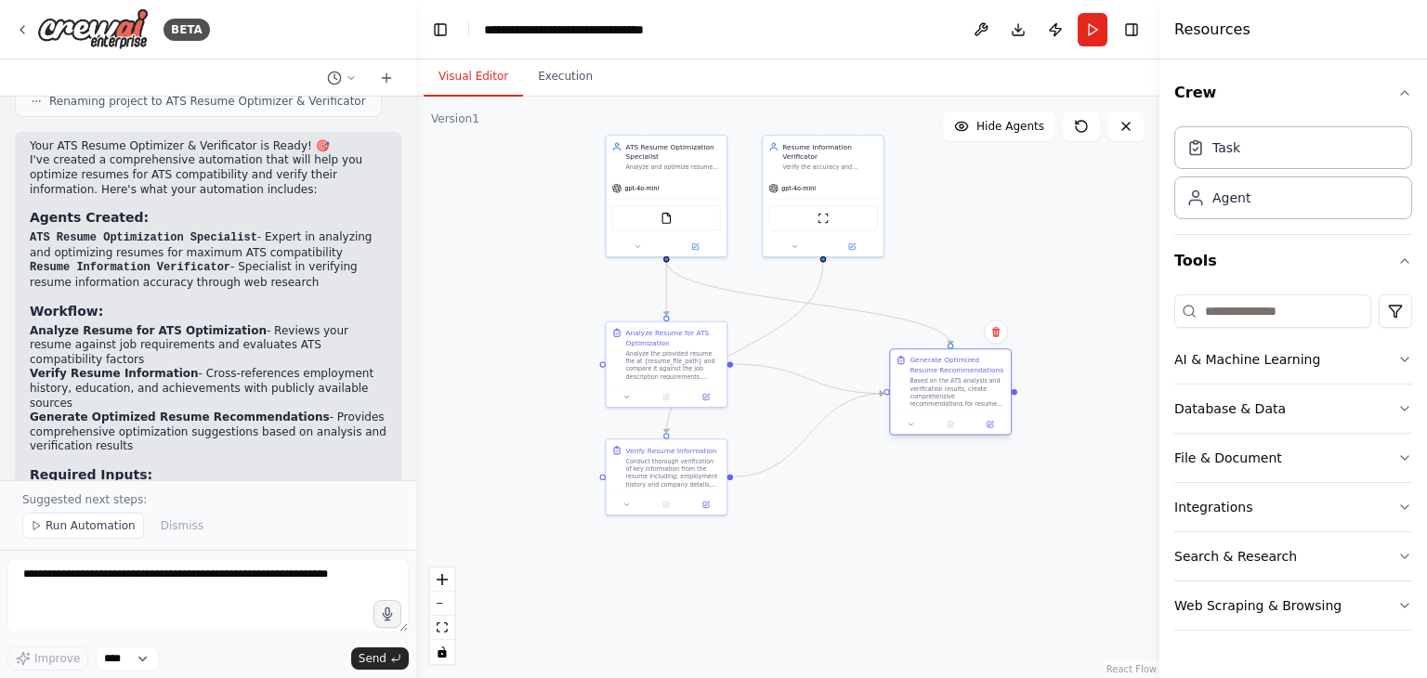
drag, startPoint x: 834, startPoint y: 368, endPoint x: 944, endPoint y: 387, distance: 111.3
click at [944, 387] on div "Based on the ATS analysis and verification results, create comprehensive recomm…" at bounding box center [956, 393] width 95 height 32
click at [933, 390] on div "Based on the ATS analysis and verification results, create comprehensive recomm…" at bounding box center [956, 393] width 95 height 32
click at [933, 389] on div "Based on the ATS analysis and verification results, create comprehensive recomm…" at bounding box center [956, 393] width 95 height 32
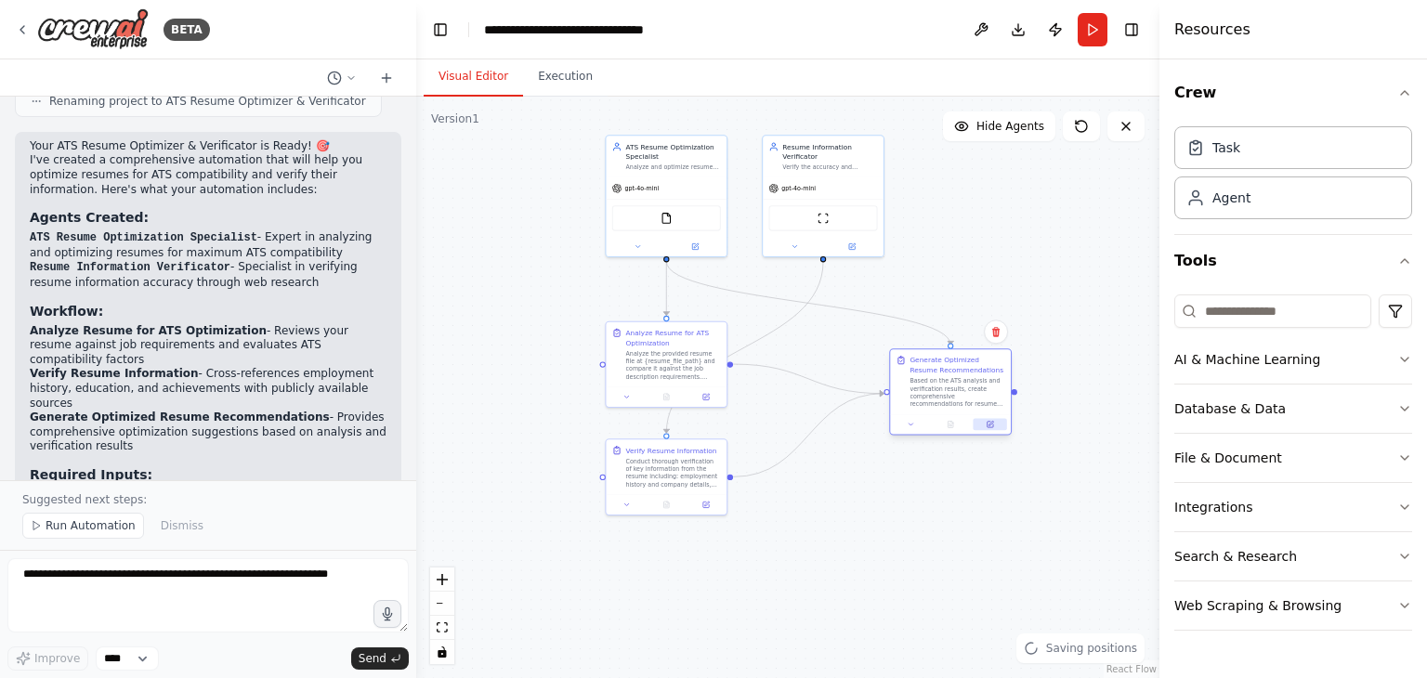
click at [990, 427] on icon at bounding box center [989, 424] width 7 height 7
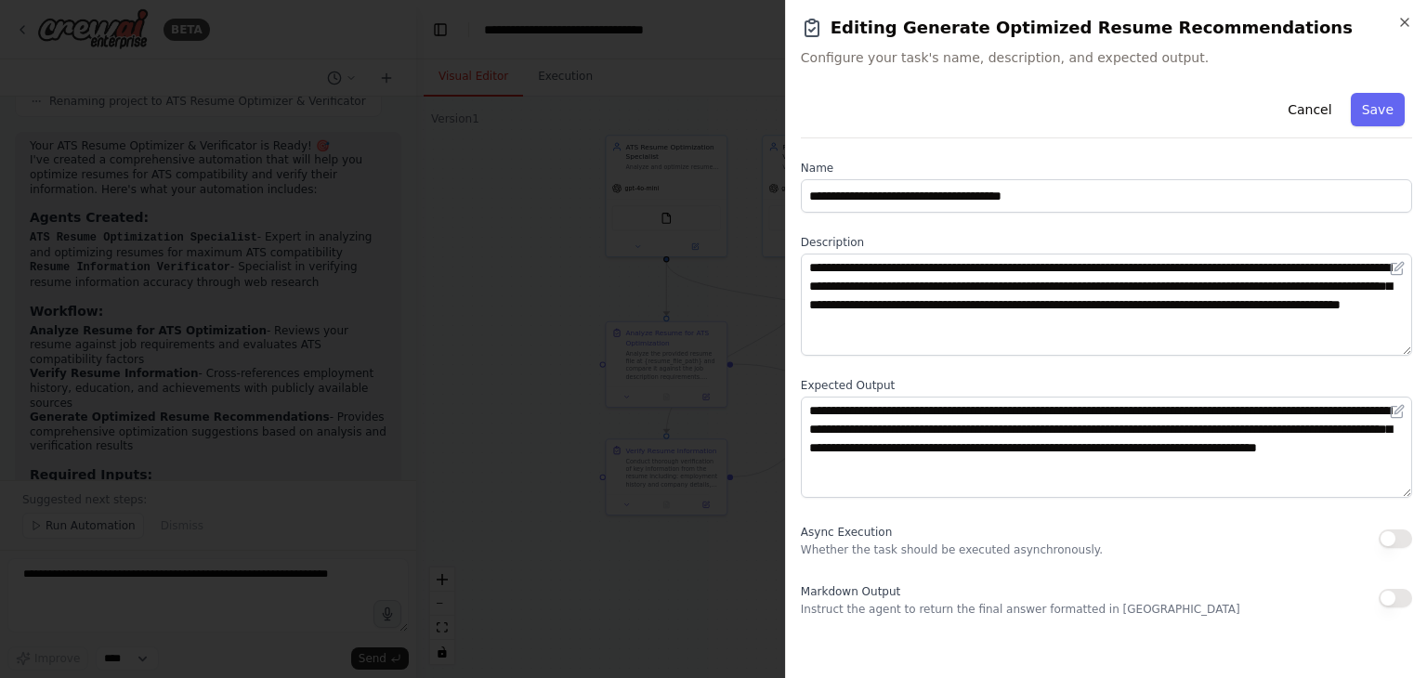
click at [744, 317] on div at bounding box center [713, 339] width 1427 height 678
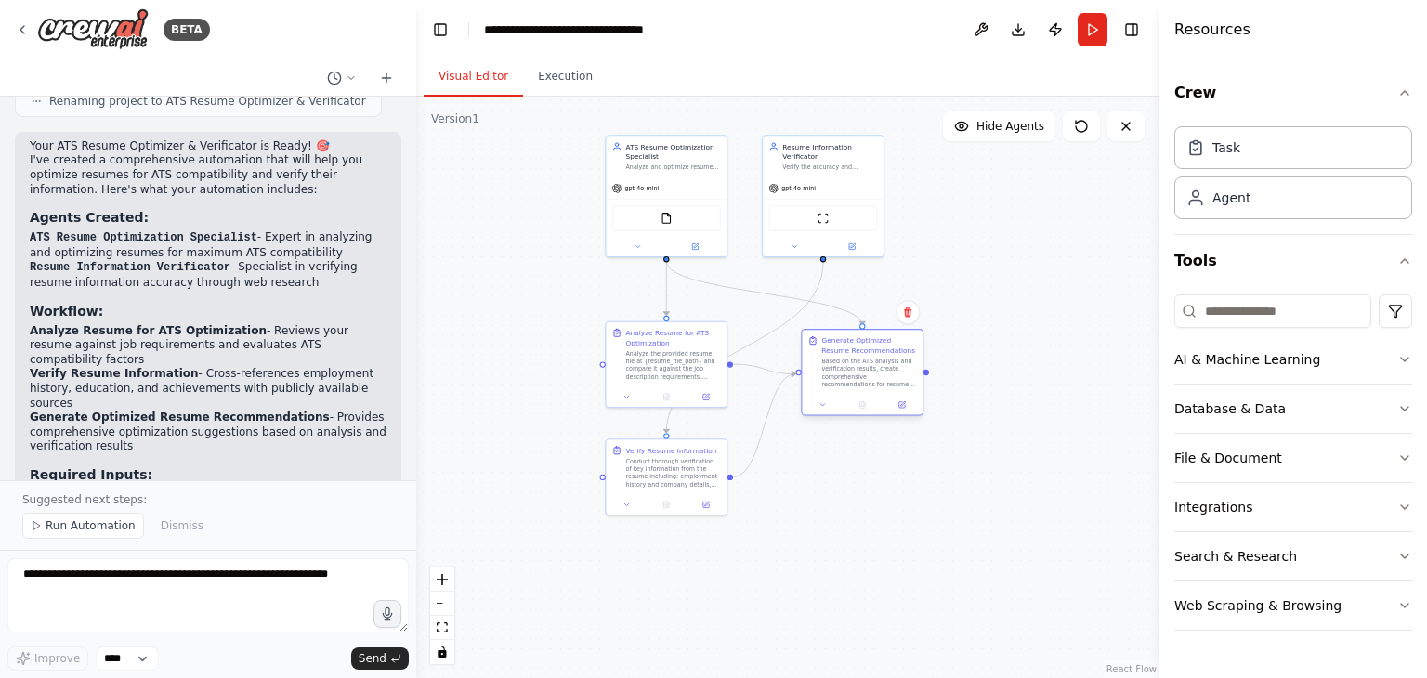
drag, startPoint x: 936, startPoint y: 395, endPoint x: 862, endPoint y: 379, distance: 76.0
click at [862, 379] on div "Based on the ATS analysis and verification results, create comprehensive recomm…" at bounding box center [868, 374] width 95 height 32
click at [1123, 132] on icon at bounding box center [1125, 126] width 15 height 15
click at [1133, 124] on button at bounding box center [1125, 126] width 37 height 30
click at [1129, 26] on button "Toggle Right Sidebar" at bounding box center [1131, 30] width 26 height 26
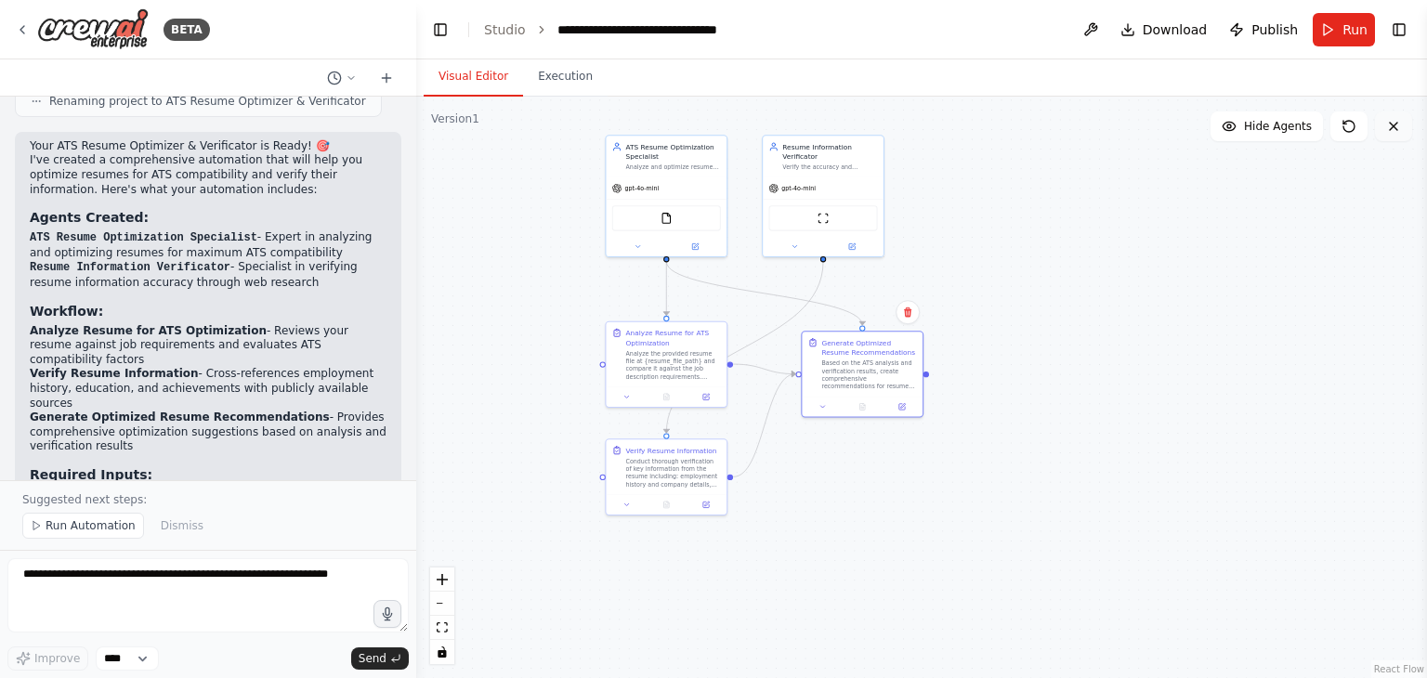
click at [1392, 125] on icon at bounding box center [1393, 126] width 7 height 7
click at [27, 30] on icon at bounding box center [22, 29] width 15 height 15
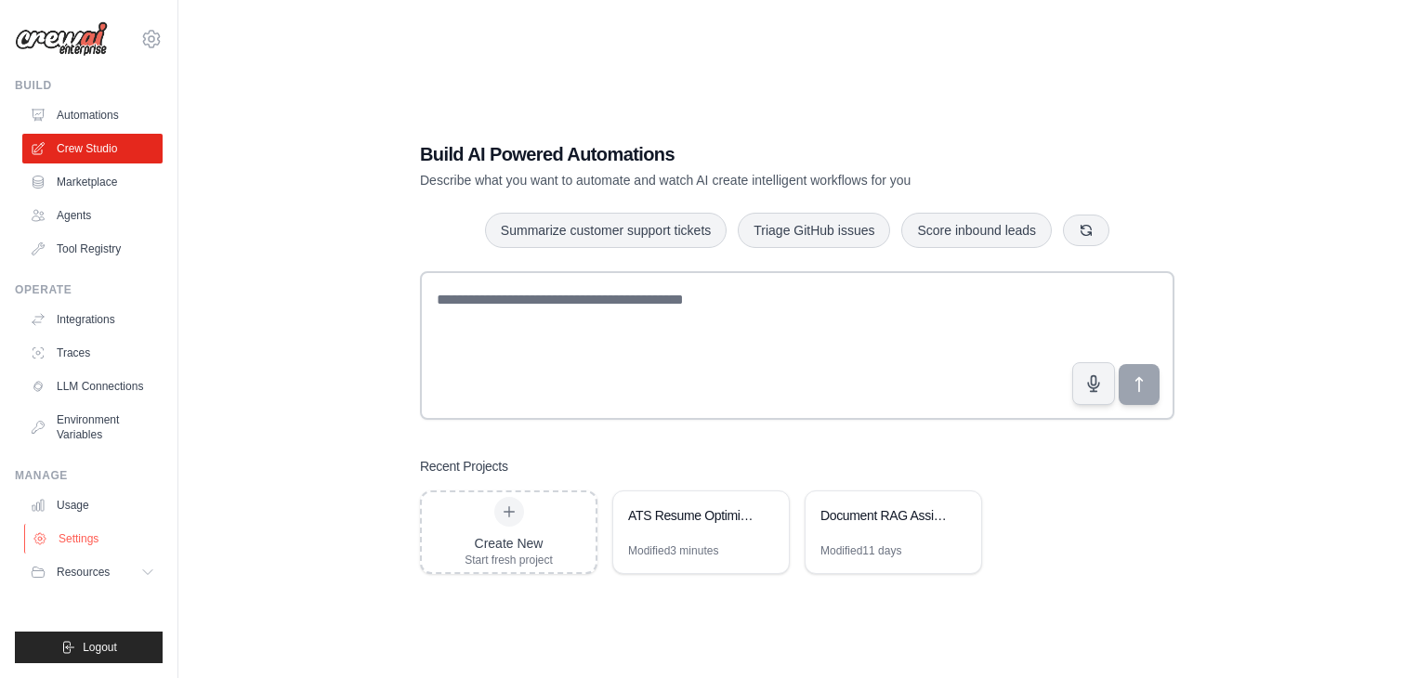
click at [81, 541] on link "Settings" at bounding box center [94, 539] width 140 height 30
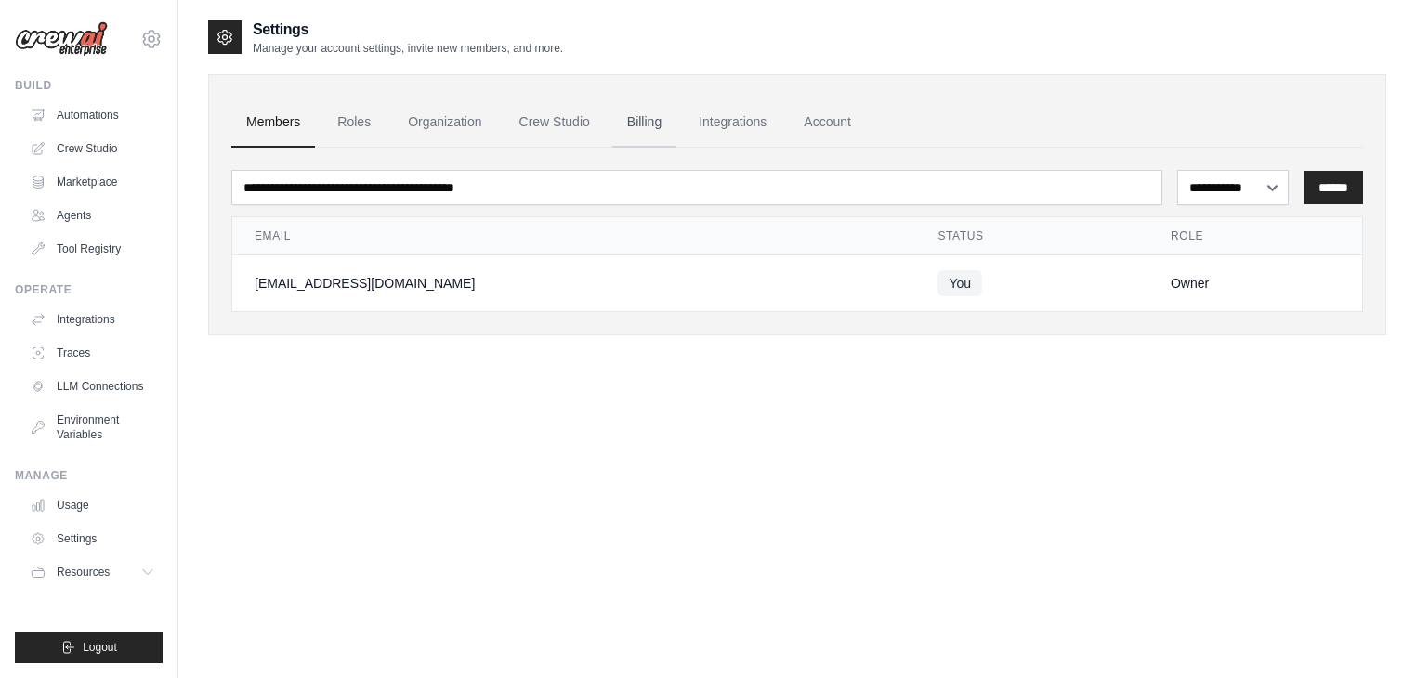
click at [658, 122] on link "Billing" at bounding box center [644, 123] width 64 height 50
